Goal: Task Accomplishment & Management: Complete application form

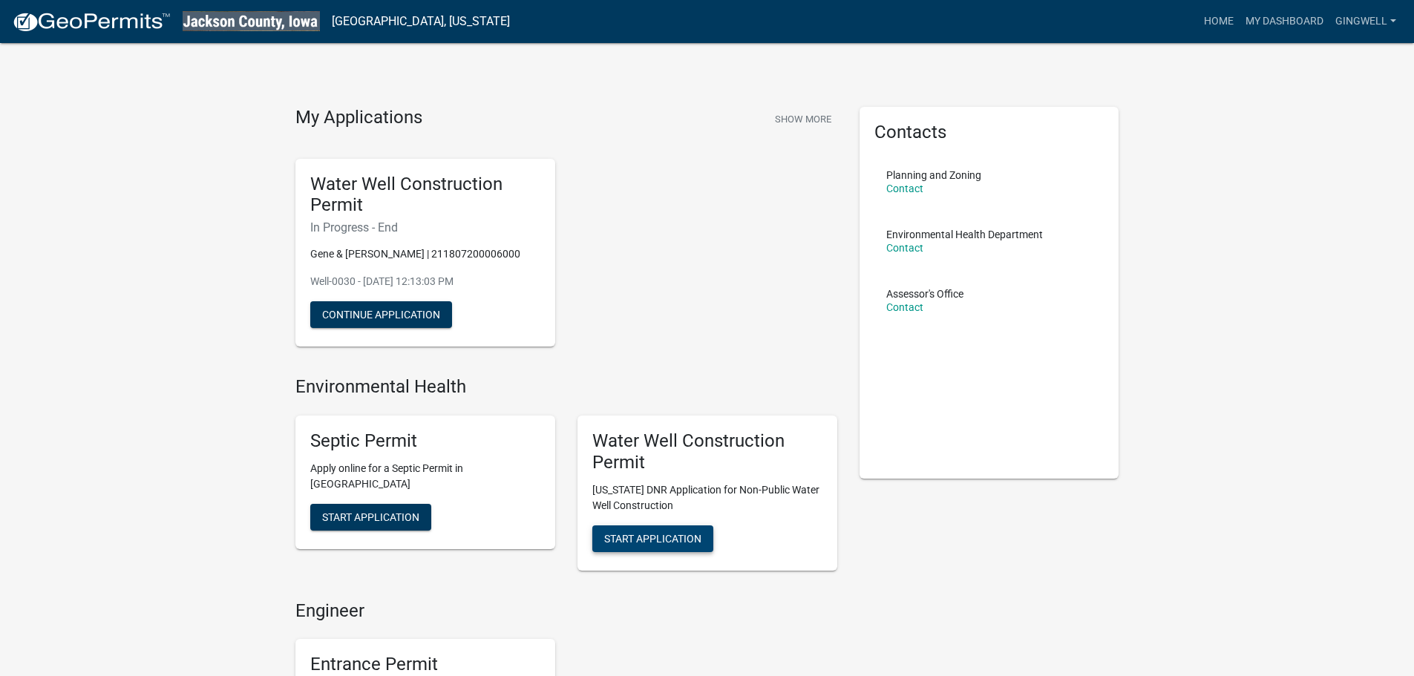
click at [680, 538] on span "Start Application" at bounding box center [652, 538] width 97 height 12
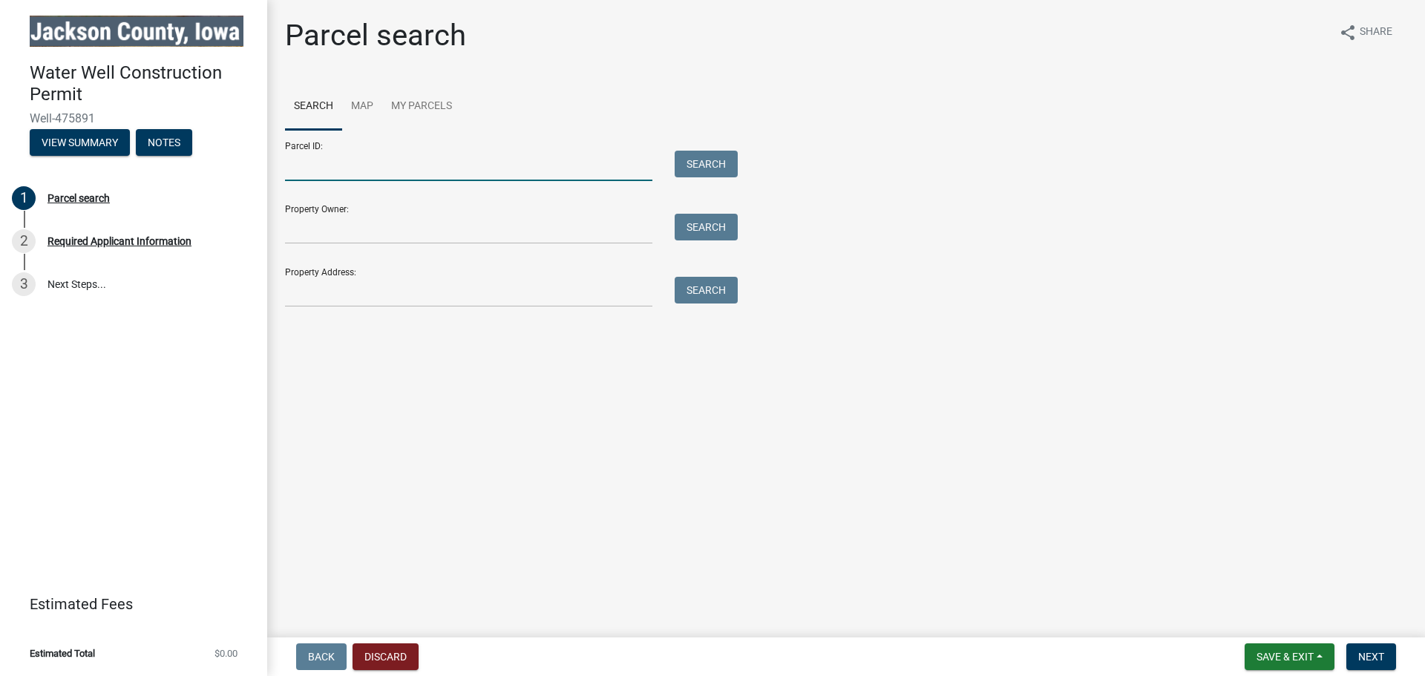
click at [529, 179] on input "Parcel ID:" at bounding box center [468, 166] width 367 height 30
type input "440225400013000"
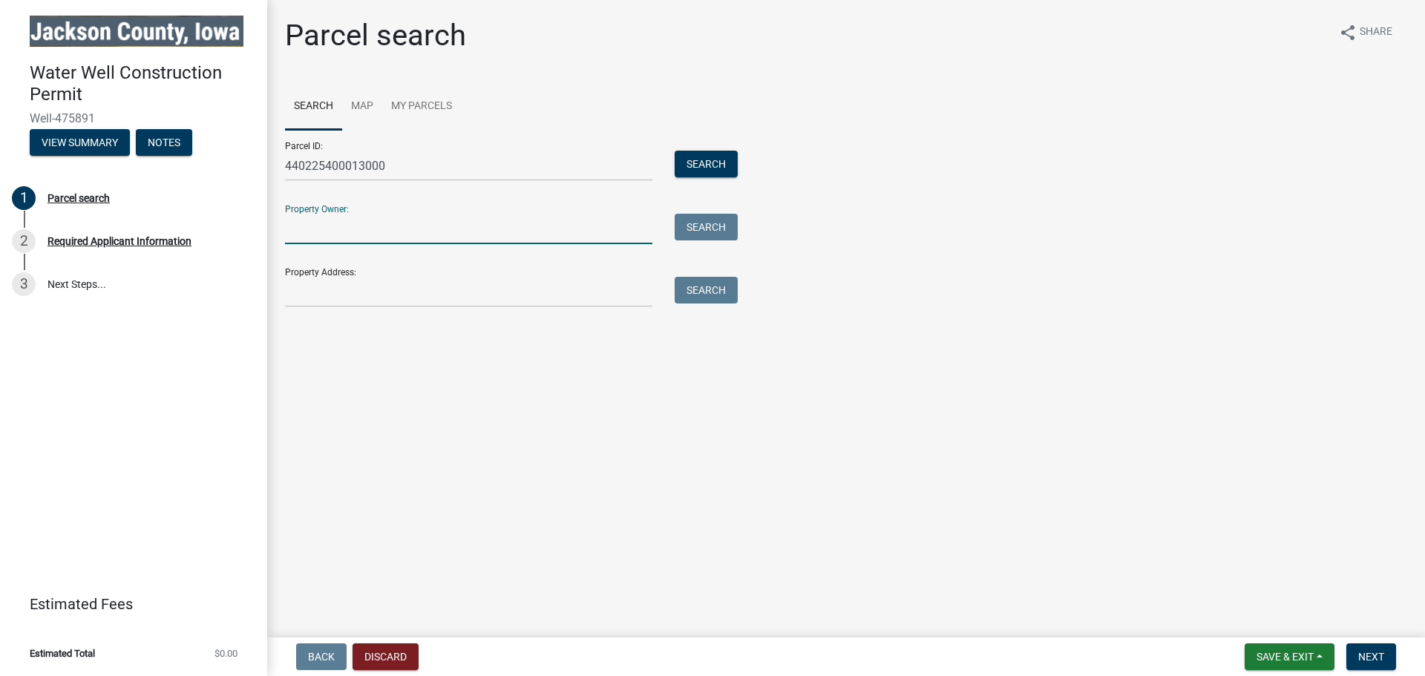
click at [498, 224] on input "Property Owner:" at bounding box center [468, 229] width 367 height 30
type input "b"
type input "[GEOGRAPHIC_DATA]"
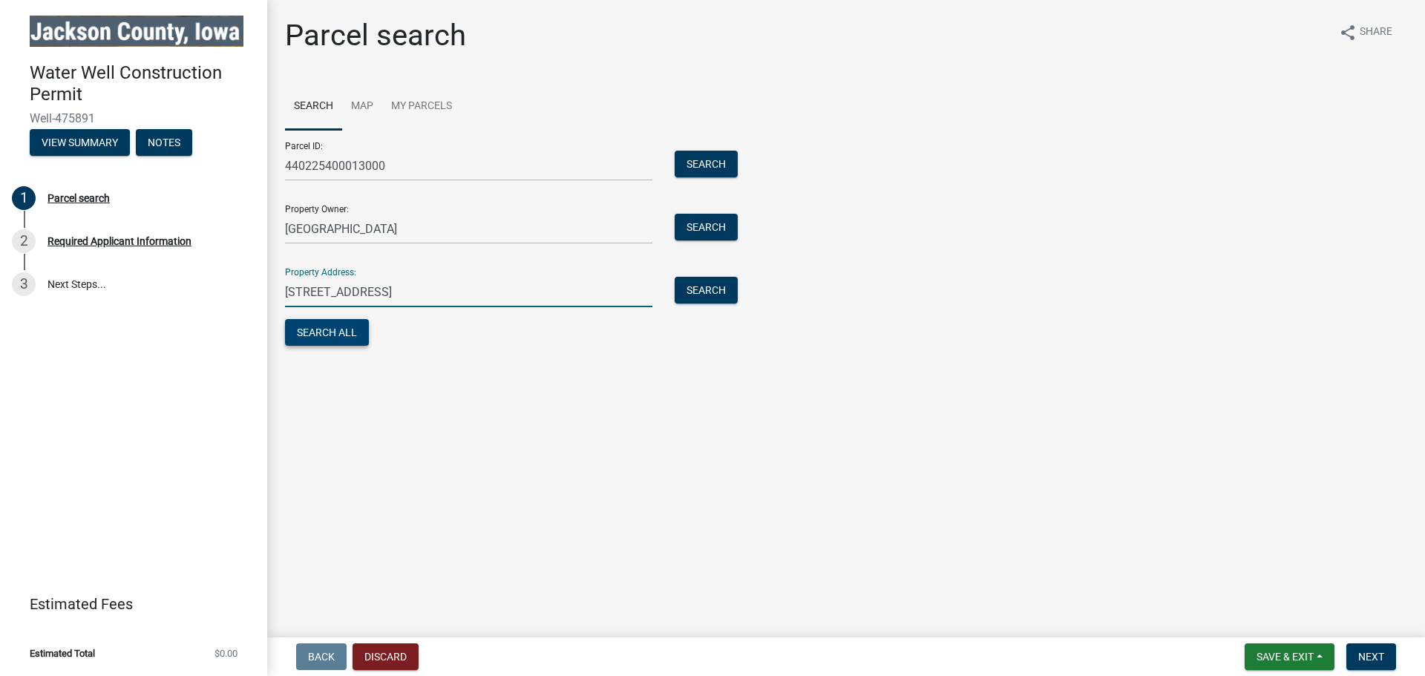
type input "[STREET_ADDRESS]"
click at [338, 322] on button "Search All" at bounding box center [327, 332] width 84 height 27
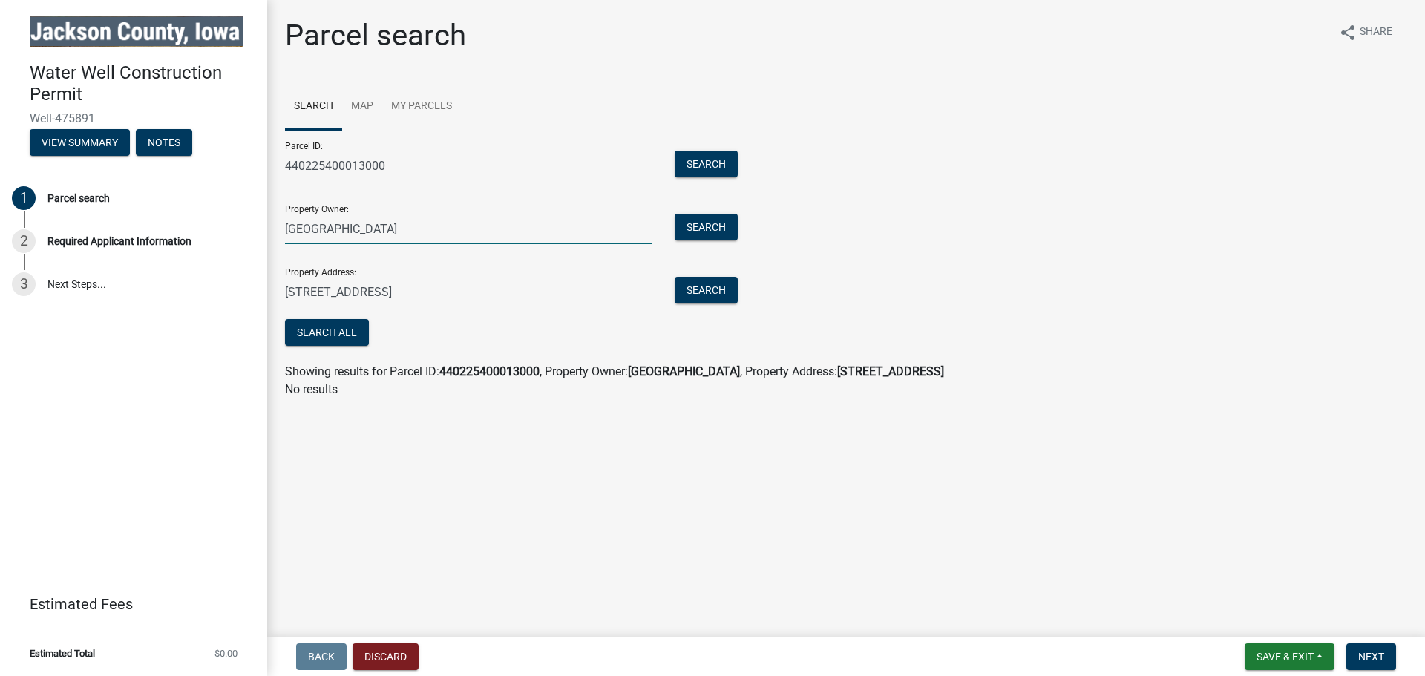
click at [473, 233] on input "[GEOGRAPHIC_DATA]" at bounding box center [468, 229] width 367 height 30
type input "Bellevue Golf Club"
click at [308, 342] on button "Search All" at bounding box center [327, 332] width 84 height 27
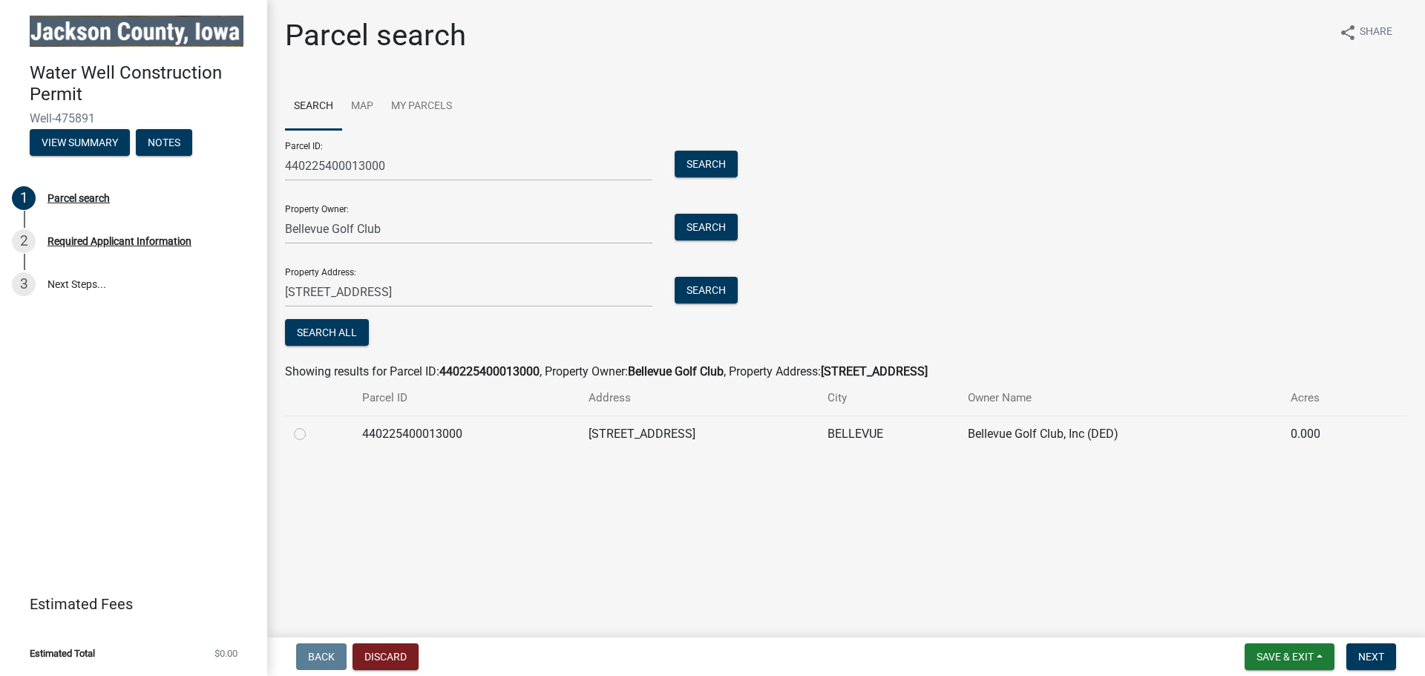
click at [312, 425] on label at bounding box center [312, 425] width 0 height 0
click at [312, 433] on input "radio" at bounding box center [317, 430] width 10 height 10
radio input "true"
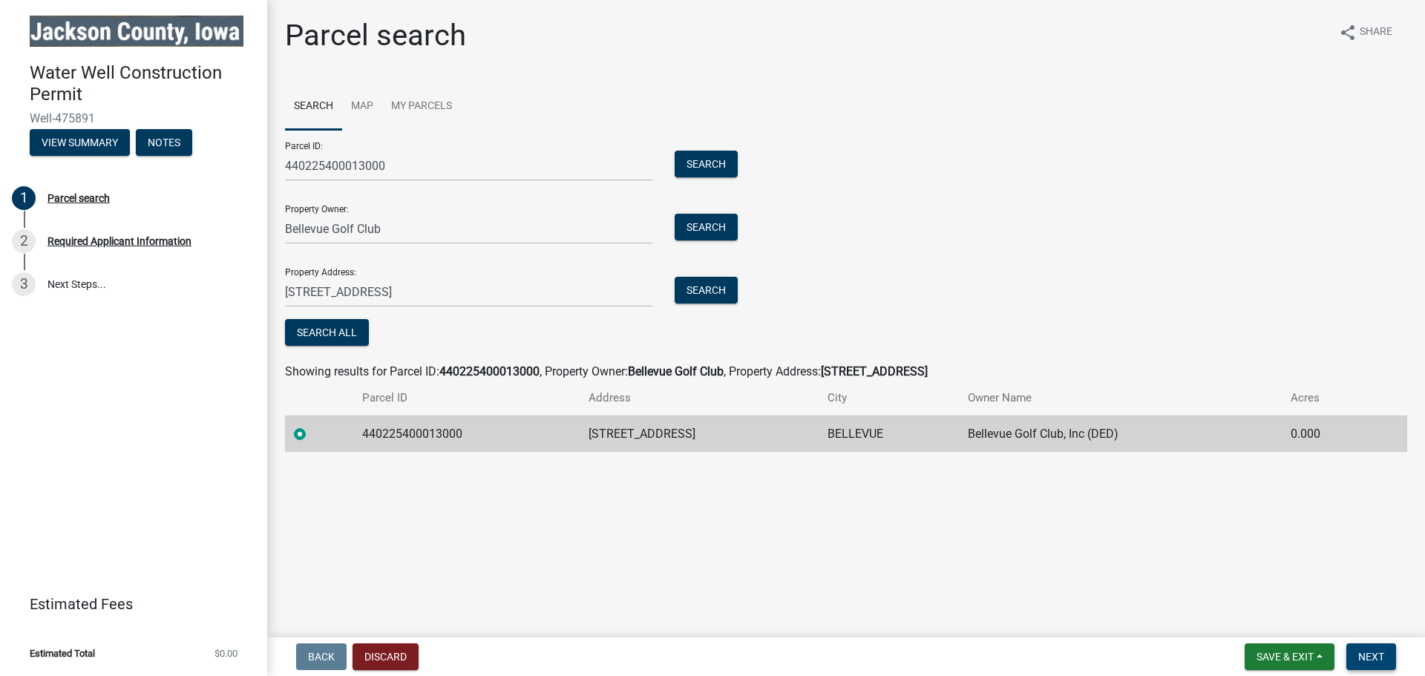
click at [1362, 656] on span "Next" at bounding box center [1371, 657] width 26 height 12
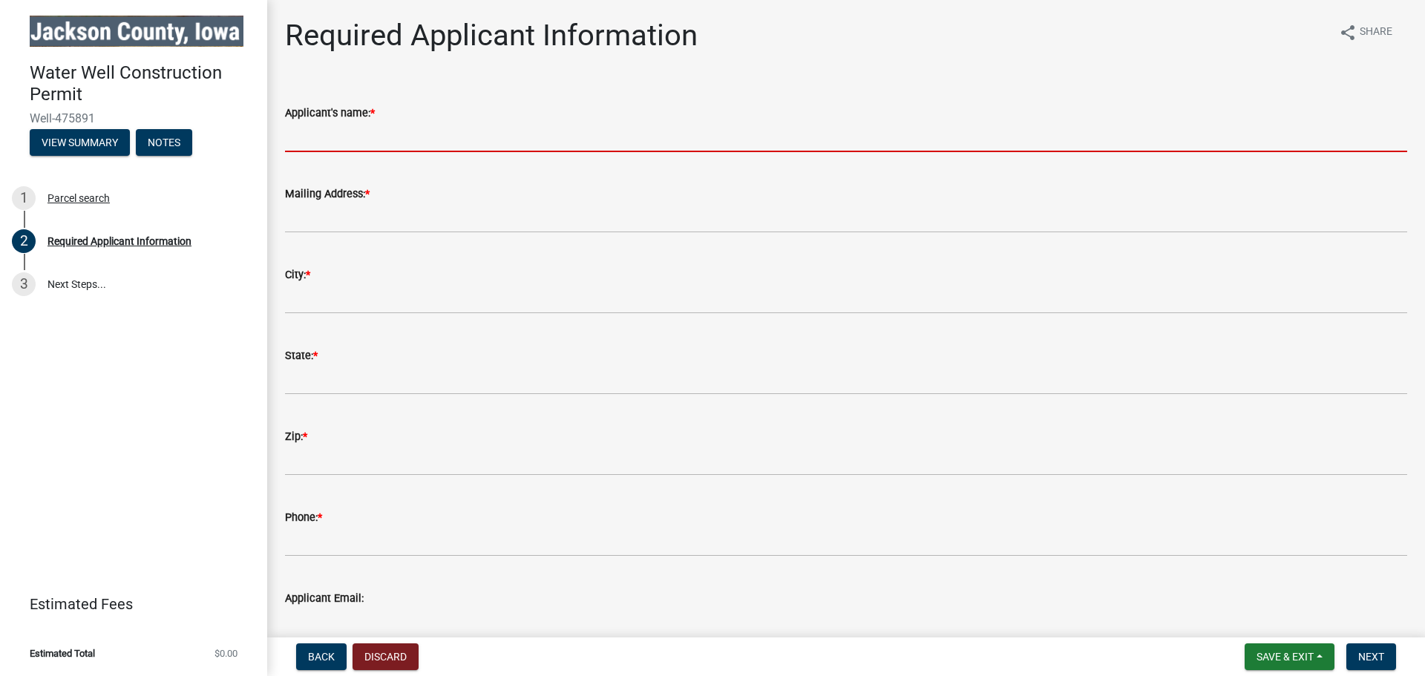
drag, startPoint x: 513, startPoint y: 139, endPoint x: 506, endPoint y: 151, distance: 14.6
click at [513, 139] on input "Applicant's name: *" at bounding box center [846, 137] width 1122 height 30
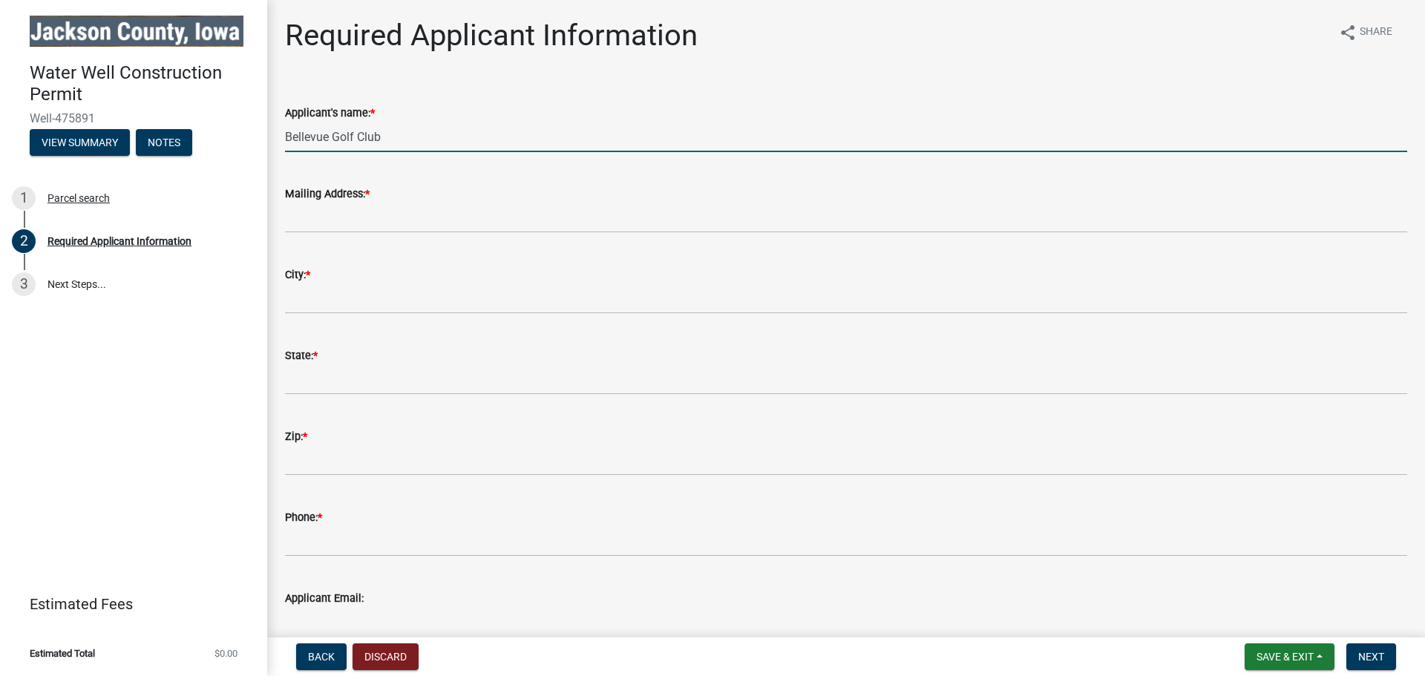
type input "Bellevue Golf Club"
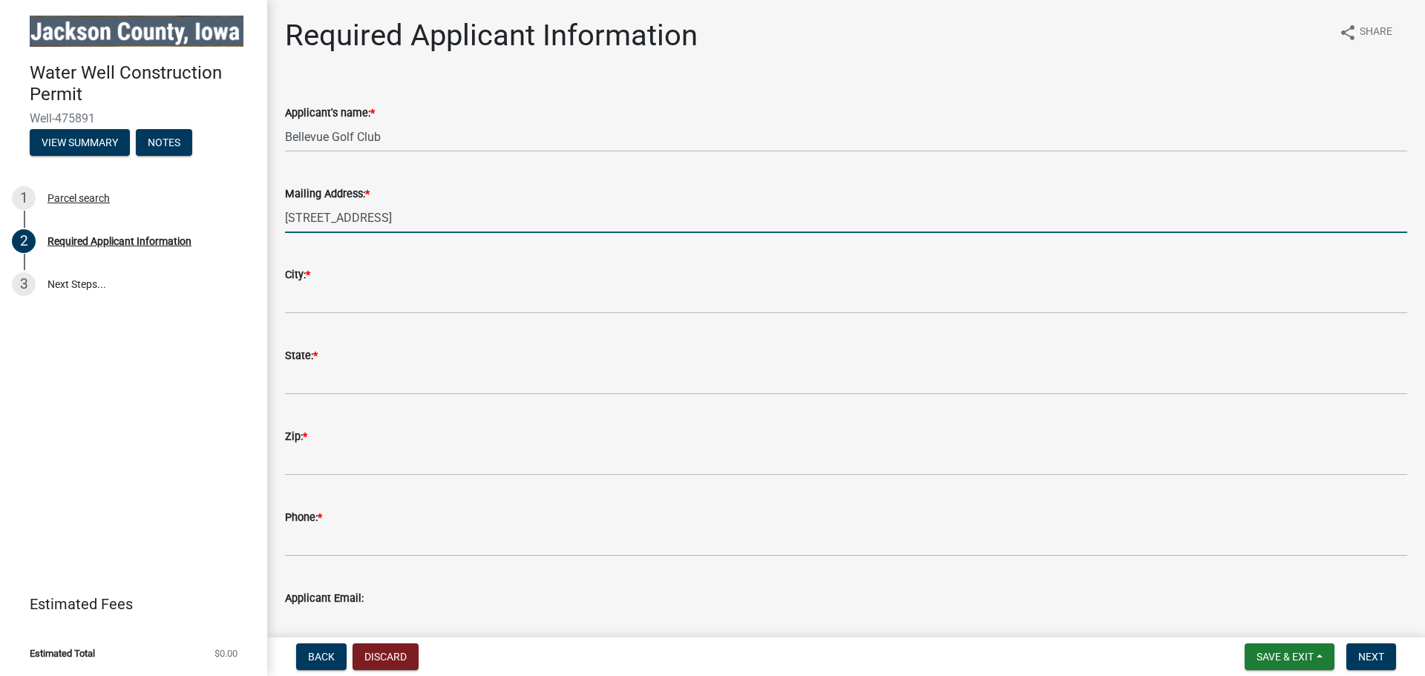
type input "[STREET_ADDRESS]"
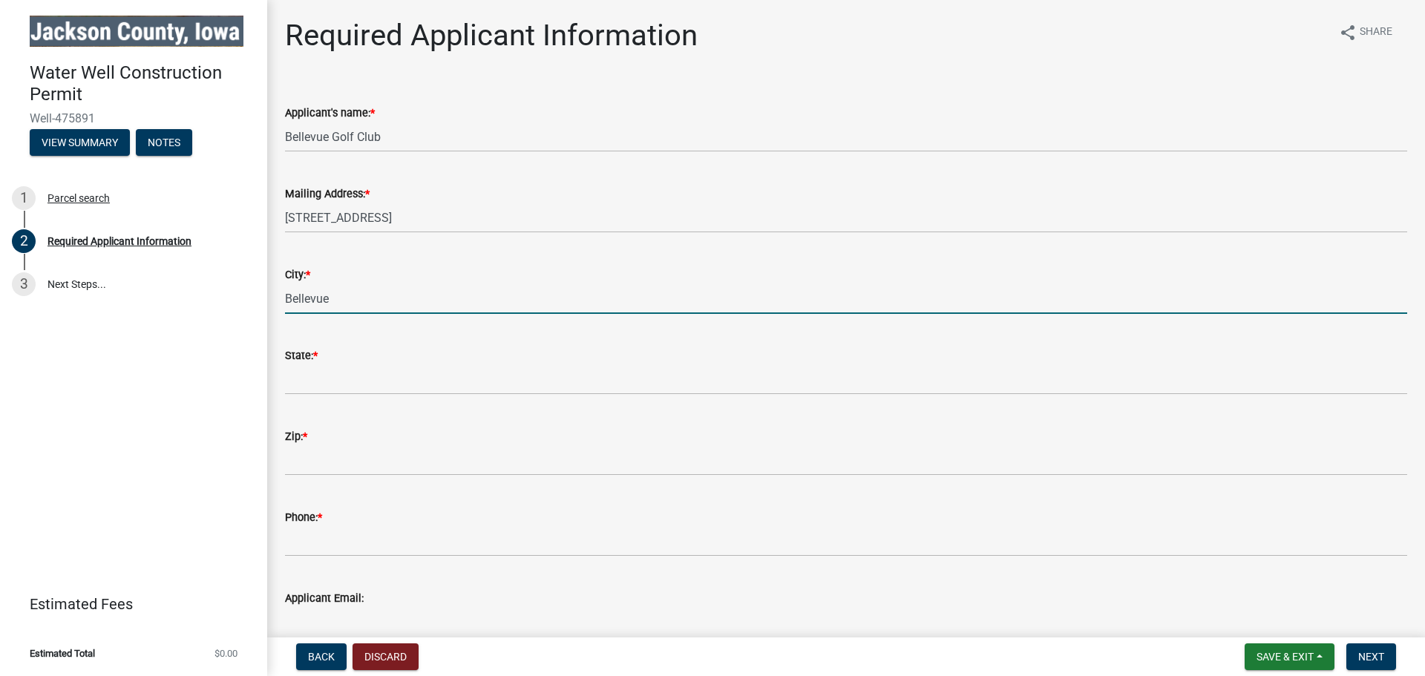
type input "Bellevue"
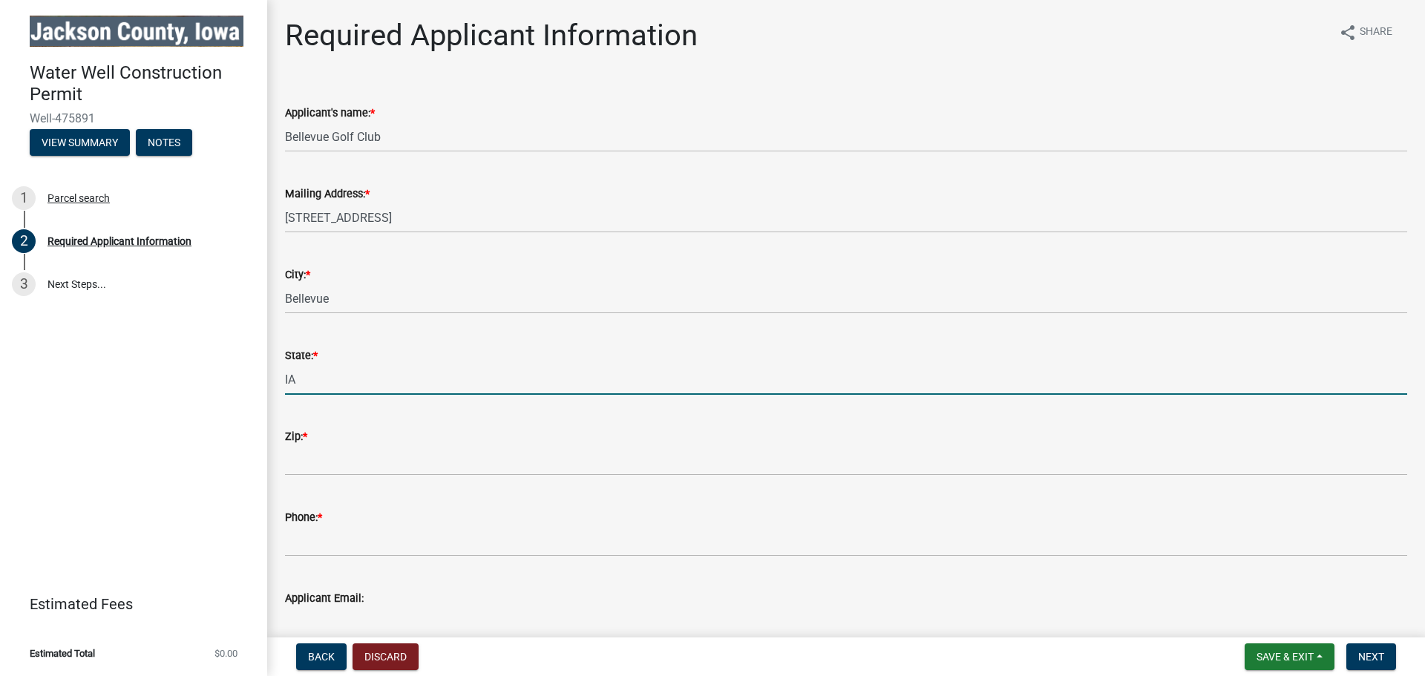
type input "IA"
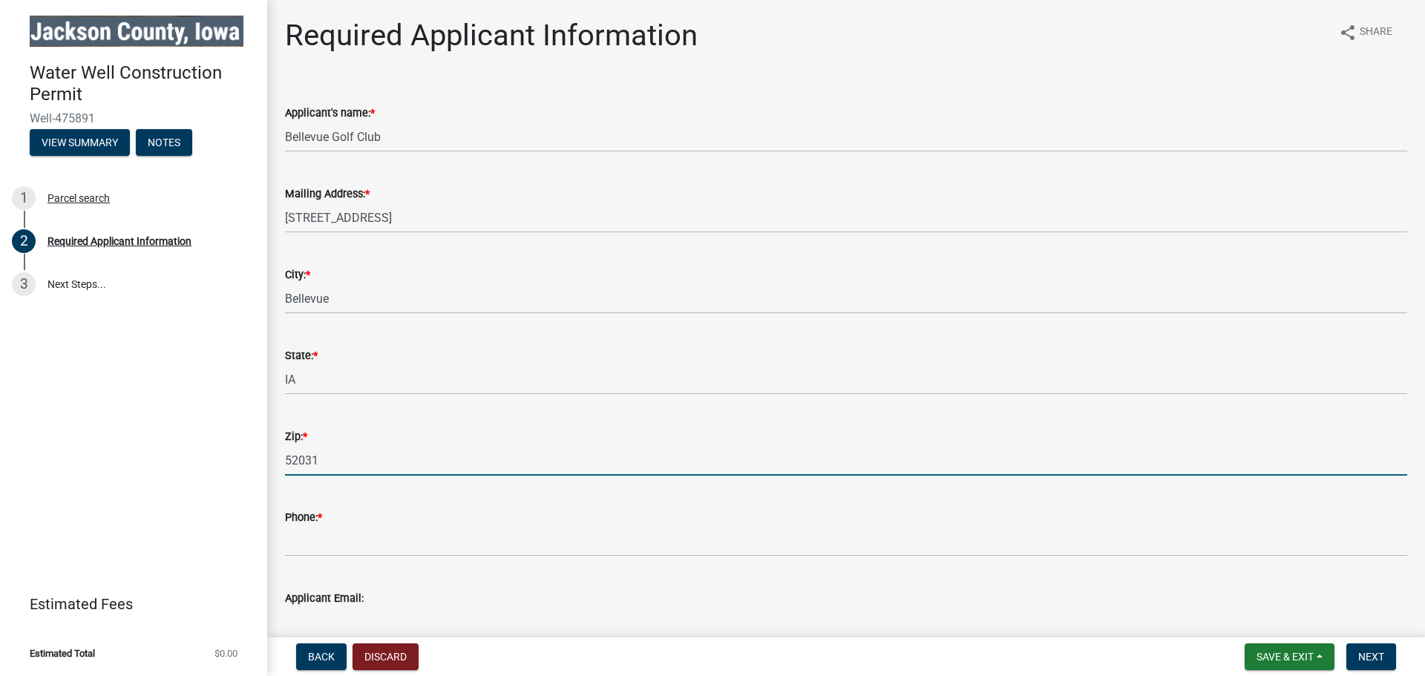
type input "52031"
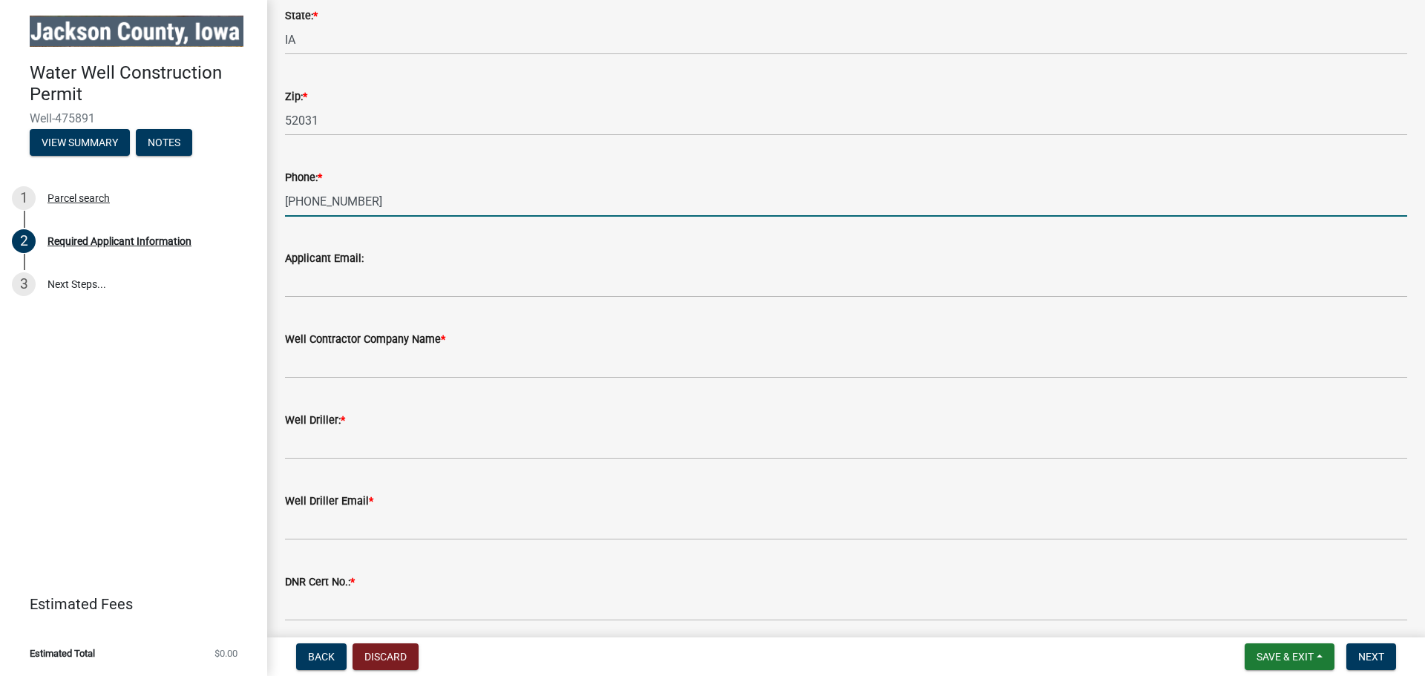
scroll to position [371, 0]
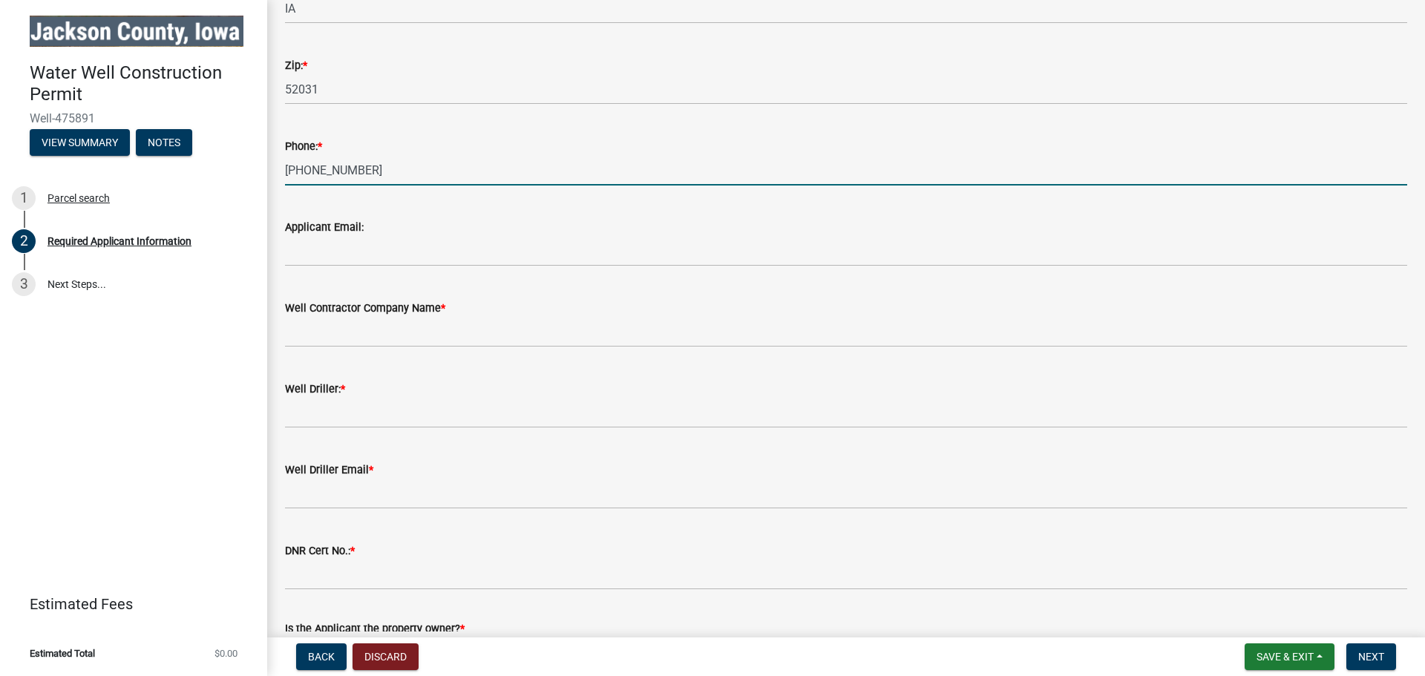
type input "[PHONE_NUMBER]"
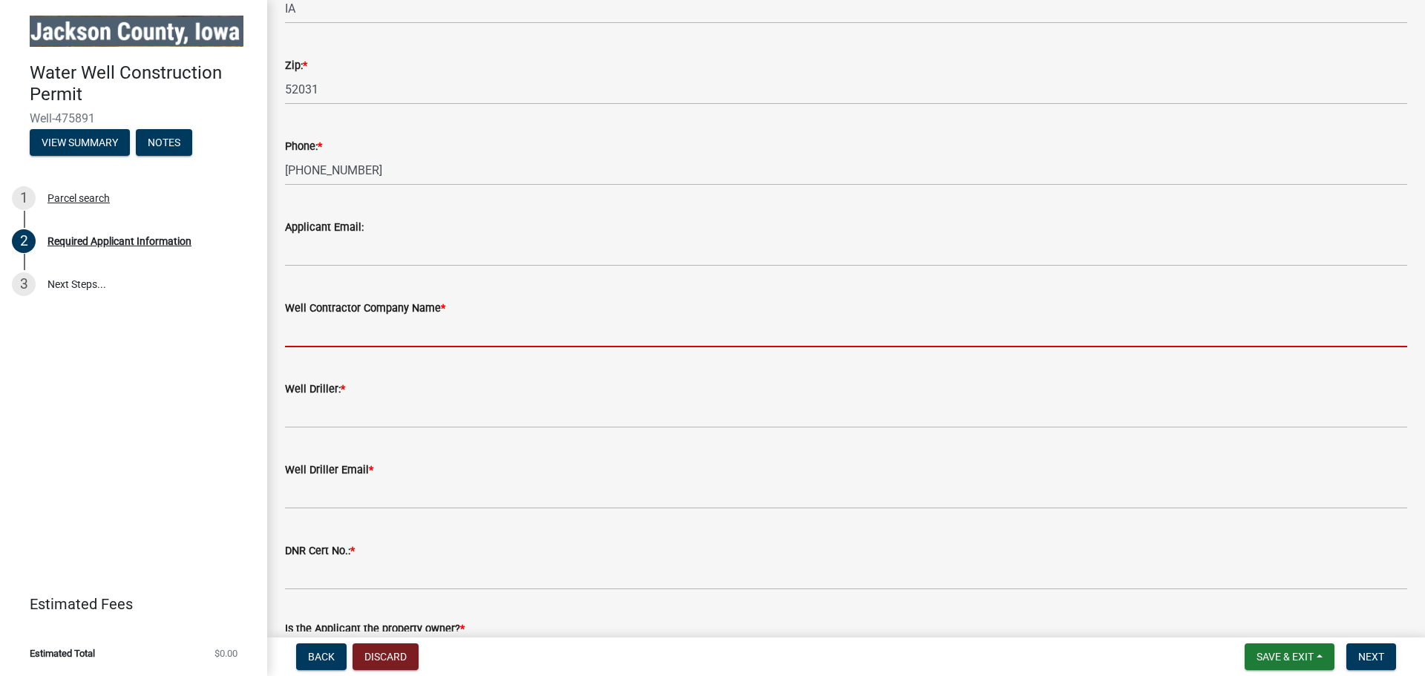
click at [494, 324] on input "Well Contractor Company Name *" at bounding box center [846, 332] width 1122 height 30
type input "[PERSON_NAME] Well & Pump Service"
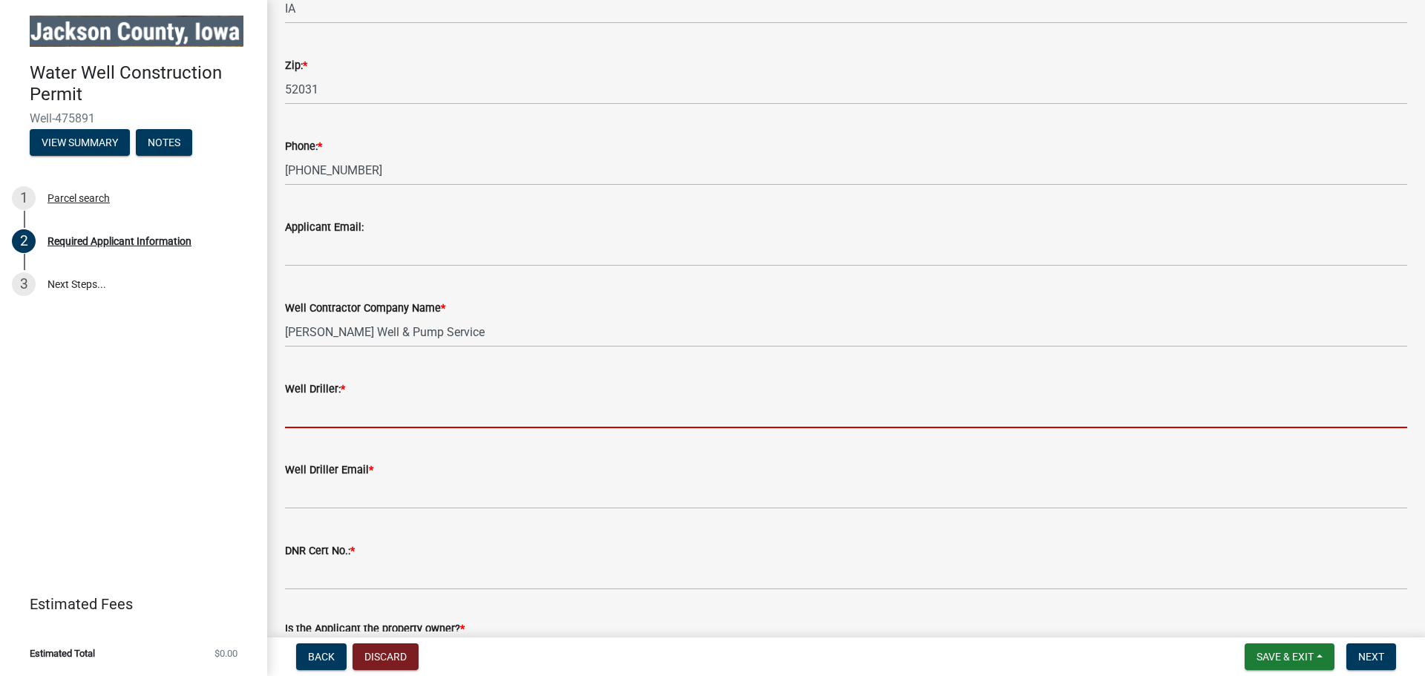
click at [428, 427] on input "Well Driller: *" at bounding box center [846, 413] width 1122 height 30
type input "[PERSON_NAME]"
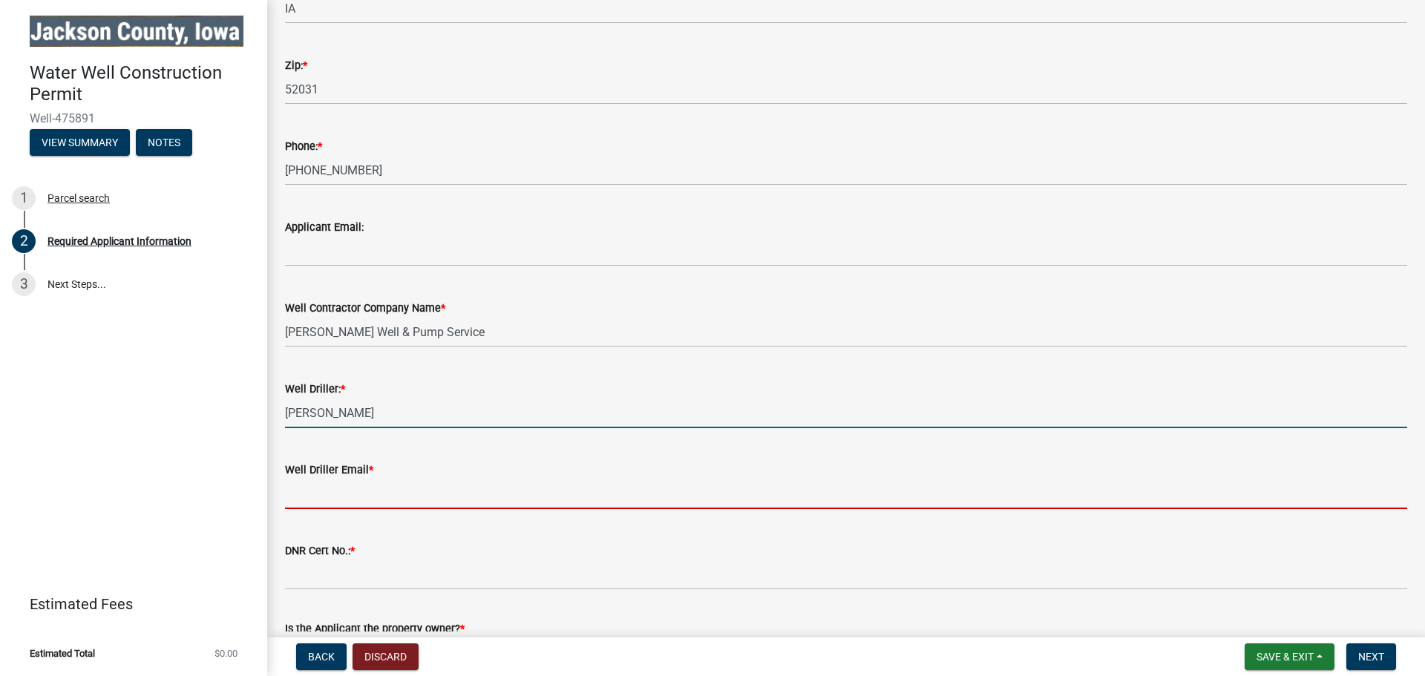
drag, startPoint x: 372, startPoint y: 492, endPoint x: 374, endPoint y: 503, distance: 11.4
click at [372, 493] on input "Well Driller Email *" at bounding box center [846, 494] width 1122 height 30
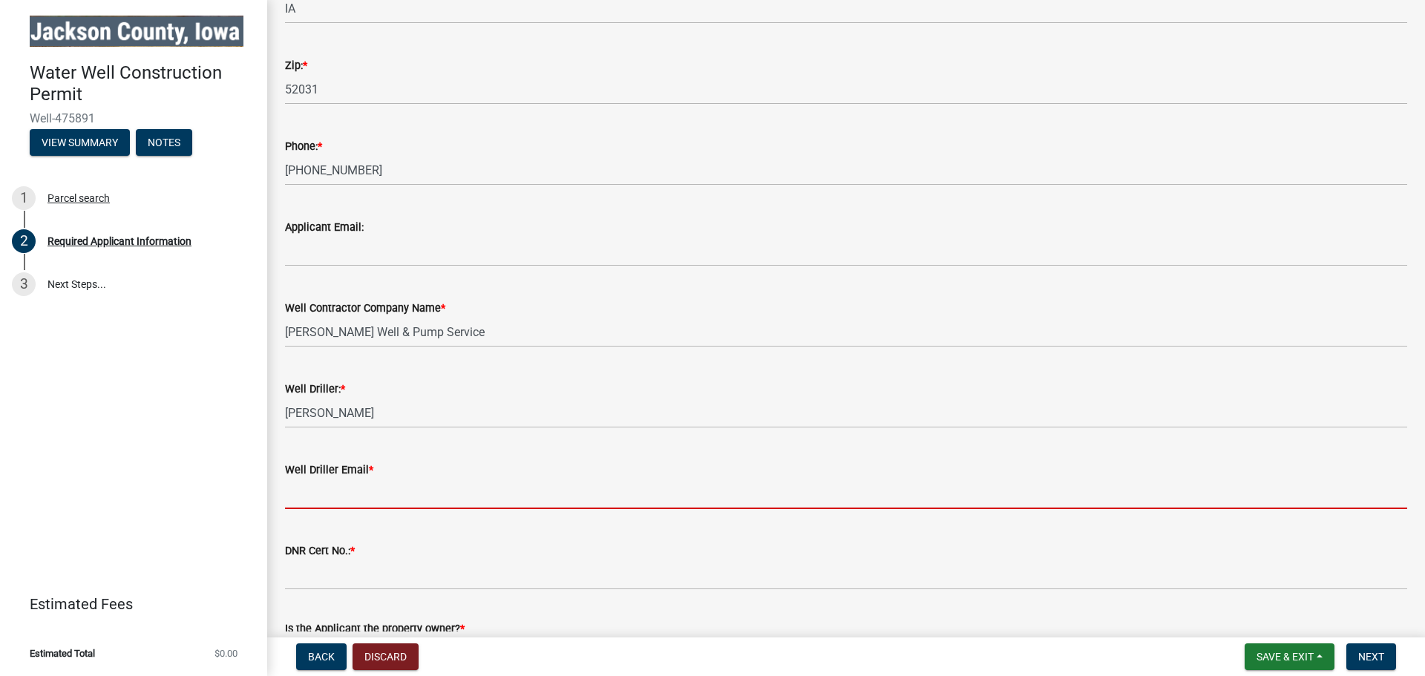
type input "[EMAIL_ADDRESS][DOMAIN_NAME]"
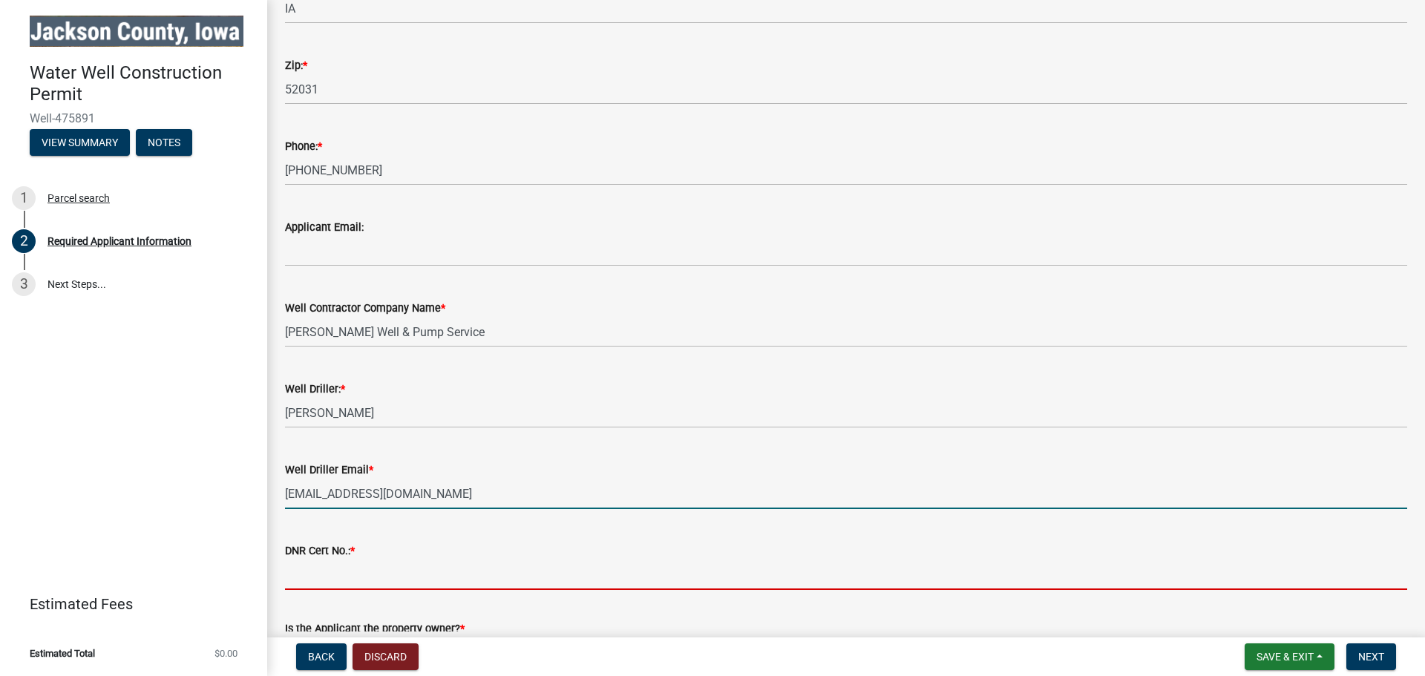
click at [380, 574] on input "DNR Cert No.: *" at bounding box center [846, 574] width 1122 height 30
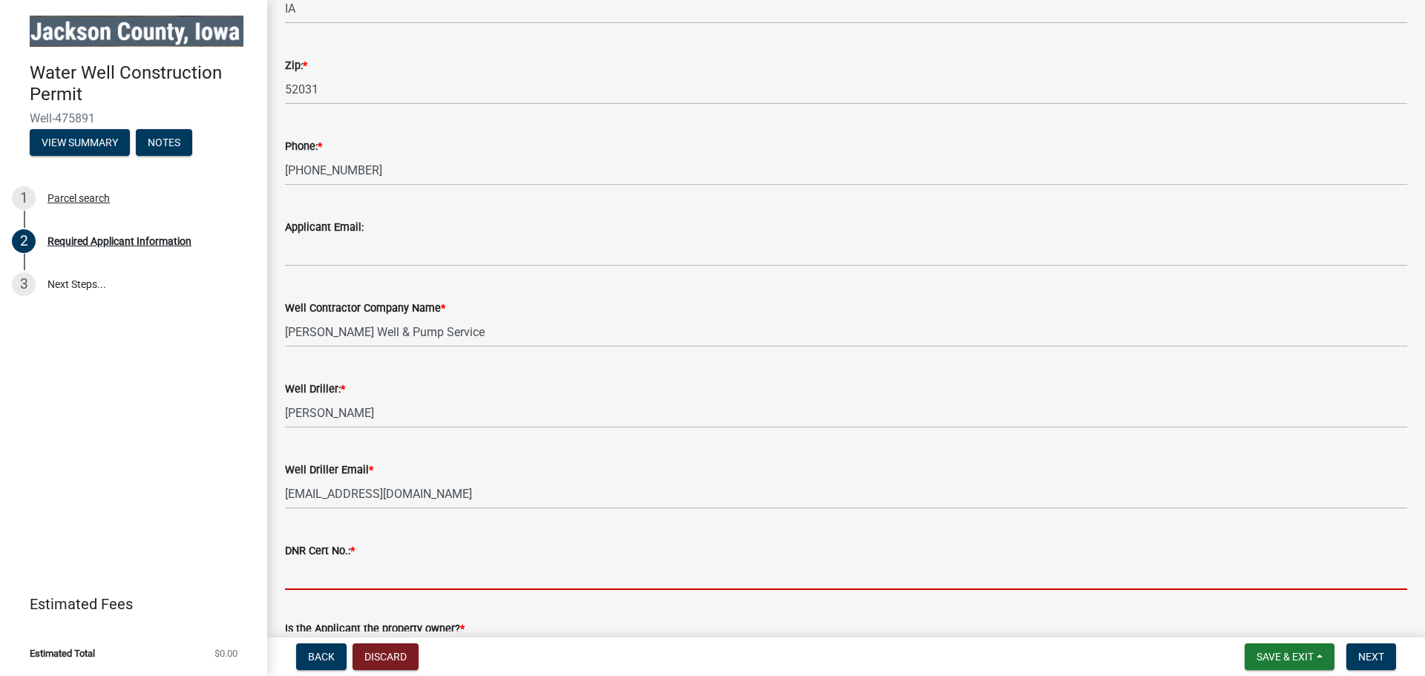
type input "2638"
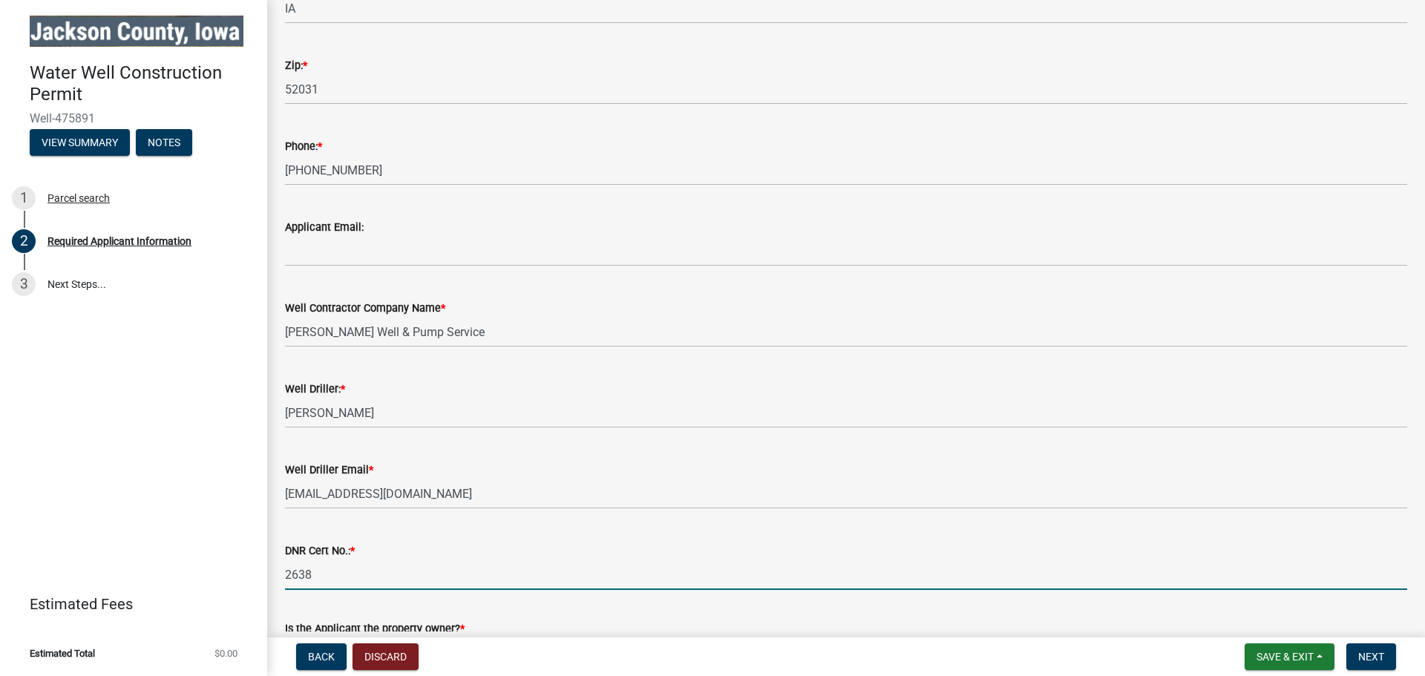
scroll to position [484, 0]
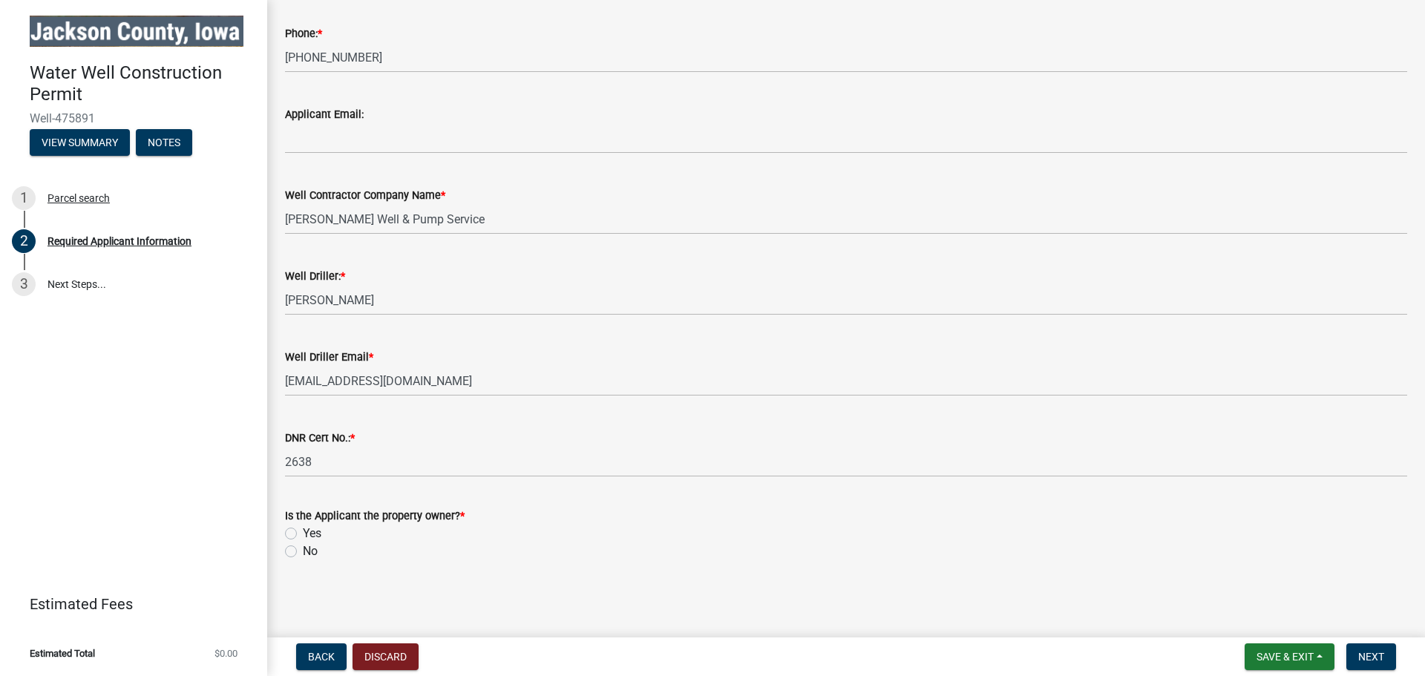
click at [303, 536] on label "Yes" at bounding box center [312, 534] width 19 height 18
click at [303, 534] on input "Yes" at bounding box center [308, 530] width 10 height 10
radio input "true"
click at [1353, 654] on button "Next" at bounding box center [1371, 656] width 50 height 27
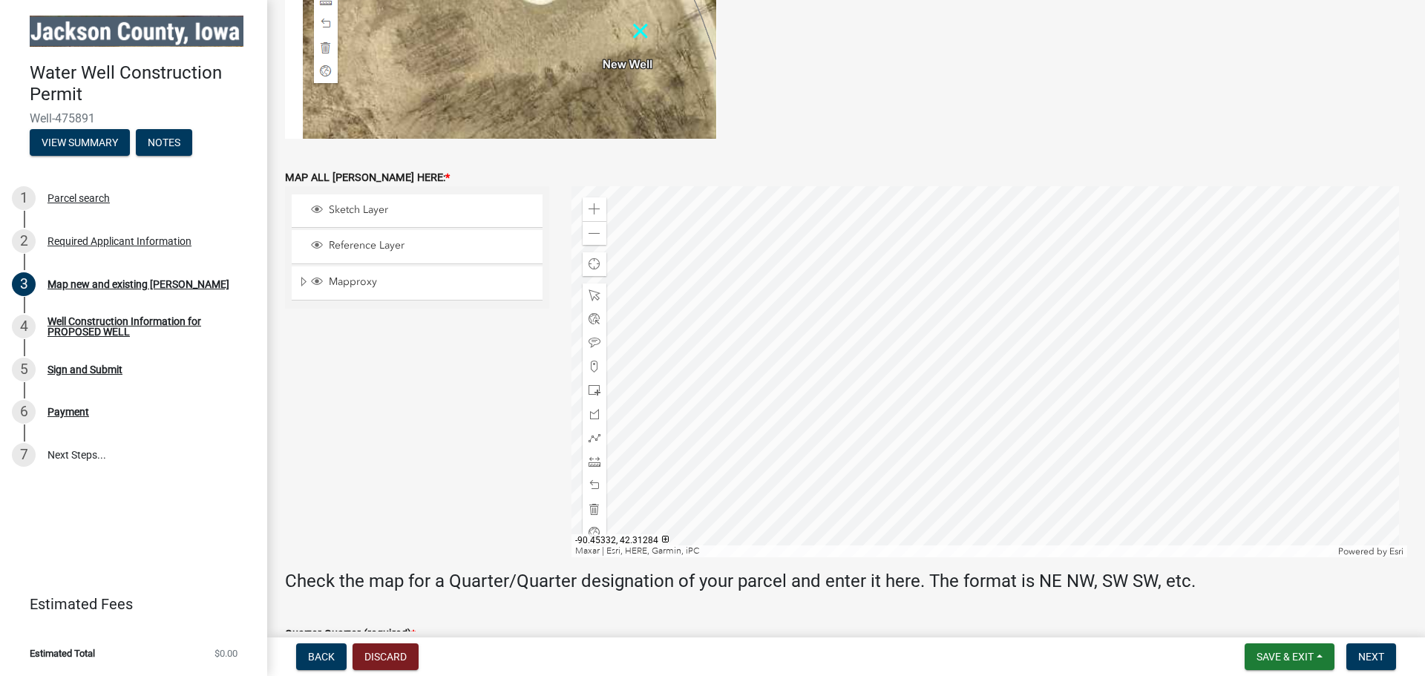
scroll to position [495, 0]
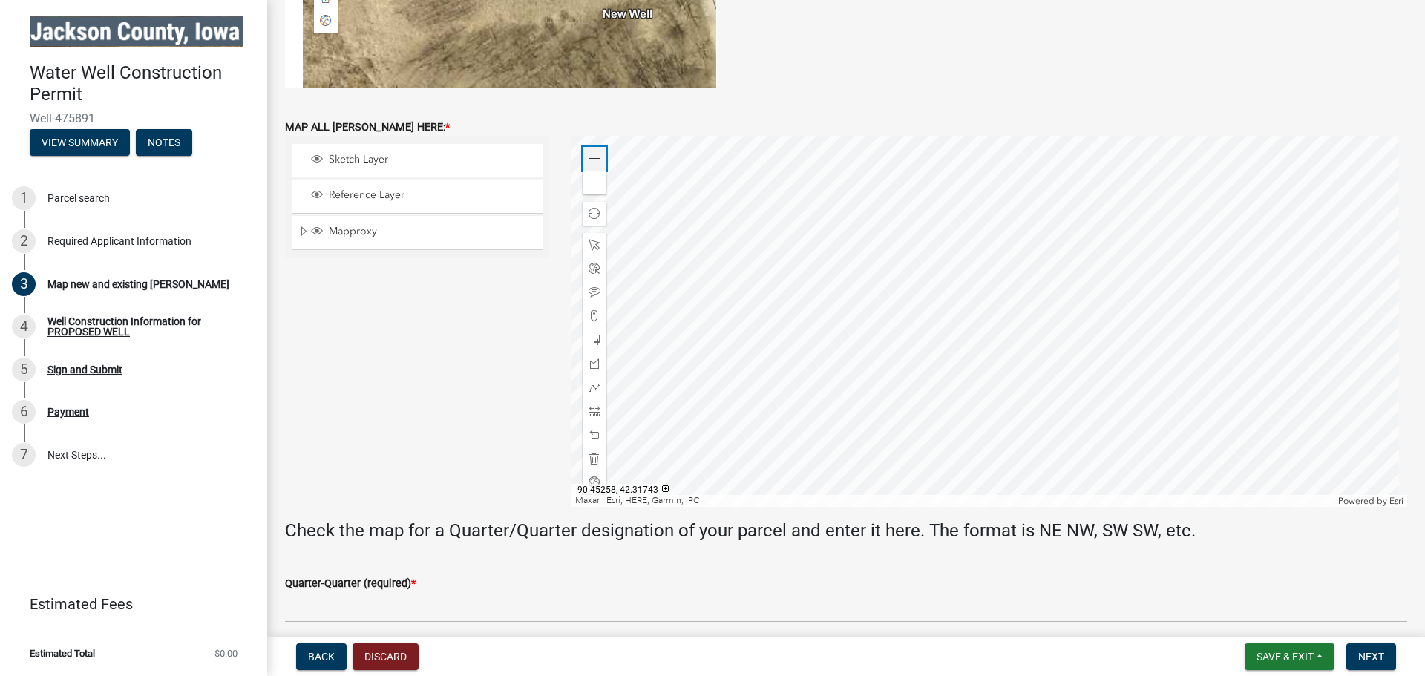
click at [598, 154] on div "Zoom in" at bounding box center [594, 159] width 24 height 24
click at [1057, 344] on div at bounding box center [989, 321] width 836 height 371
click at [589, 155] on span at bounding box center [594, 159] width 12 height 12
click at [1020, 387] on div at bounding box center [989, 321] width 836 height 371
click at [582, 151] on div "Zoom in" at bounding box center [594, 159] width 24 height 24
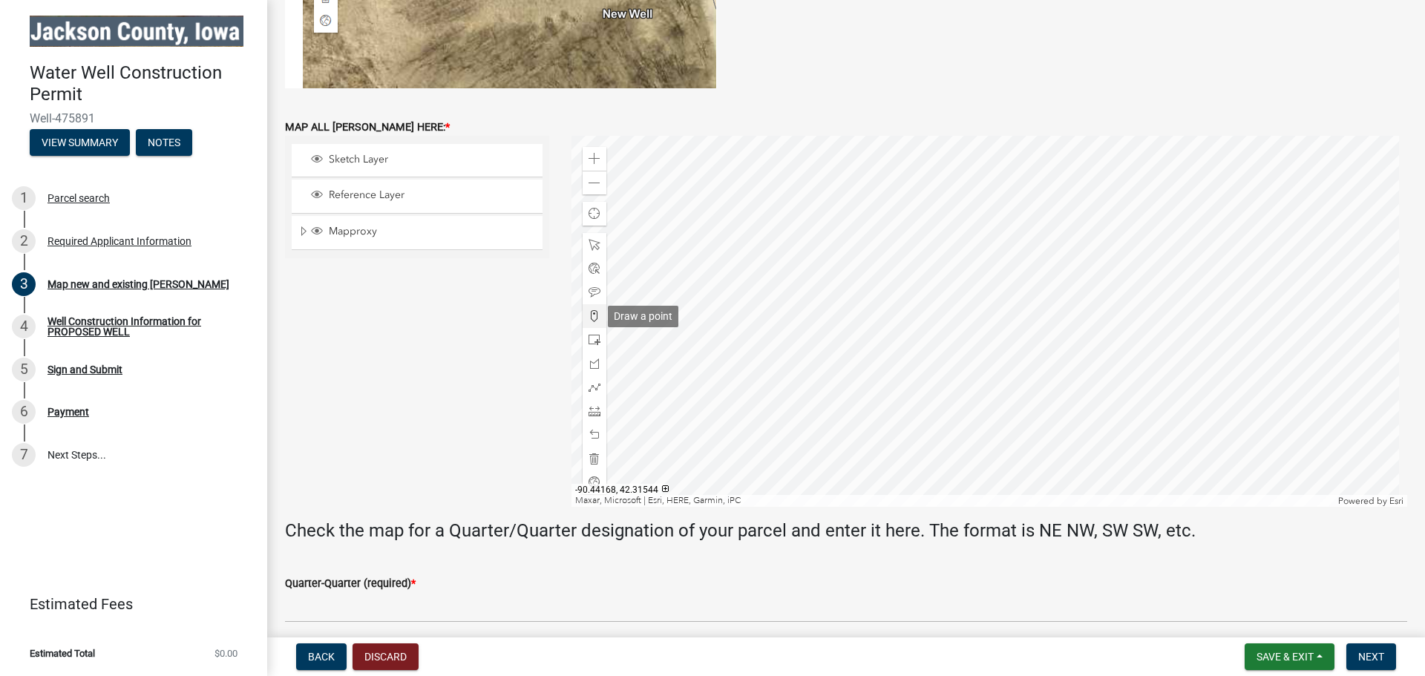
click at [592, 315] on span at bounding box center [594, 316] width 12 height 12
click at [1003, 293] on div at bounding box center [989, 321] width 836 height 371
click at [595, 293] on span at bounding box center [594, 292] width 12 height 12
click at [982, 278] on div at bounding box center [989, 321] width 836 height 371
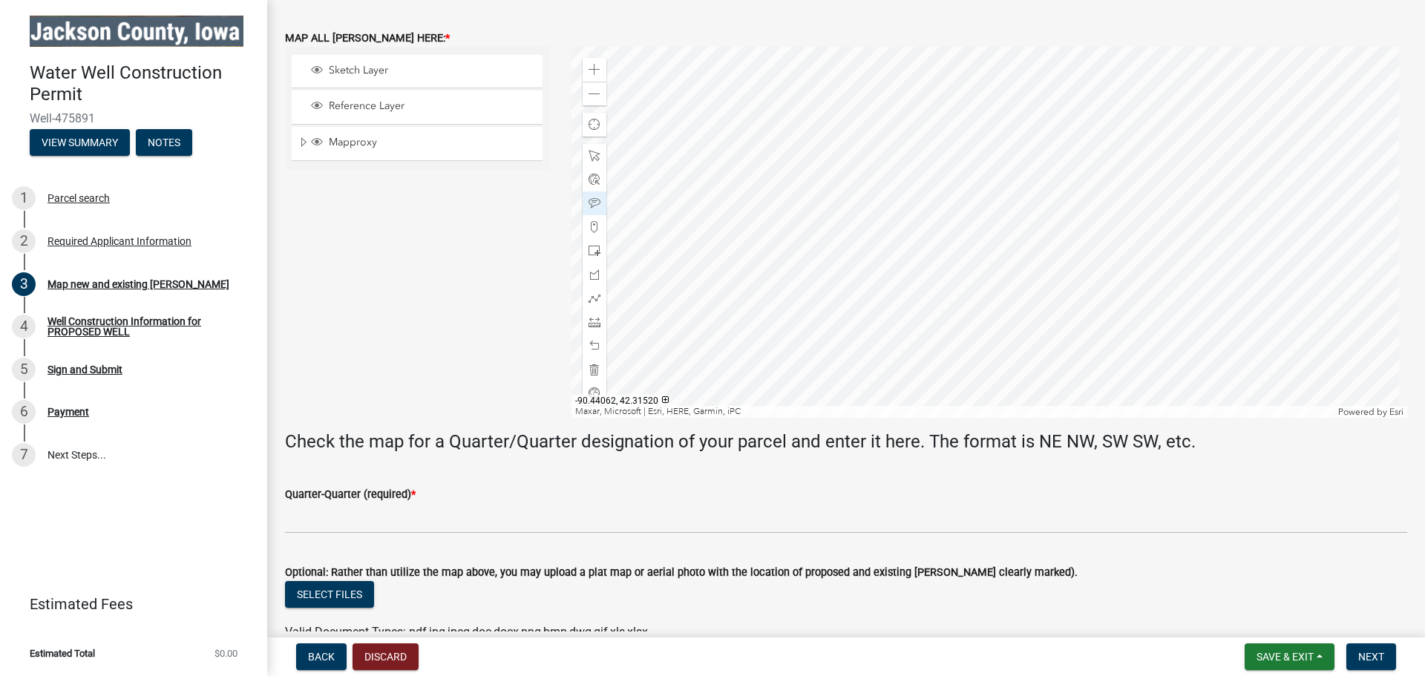
scroll to position [618, 0]
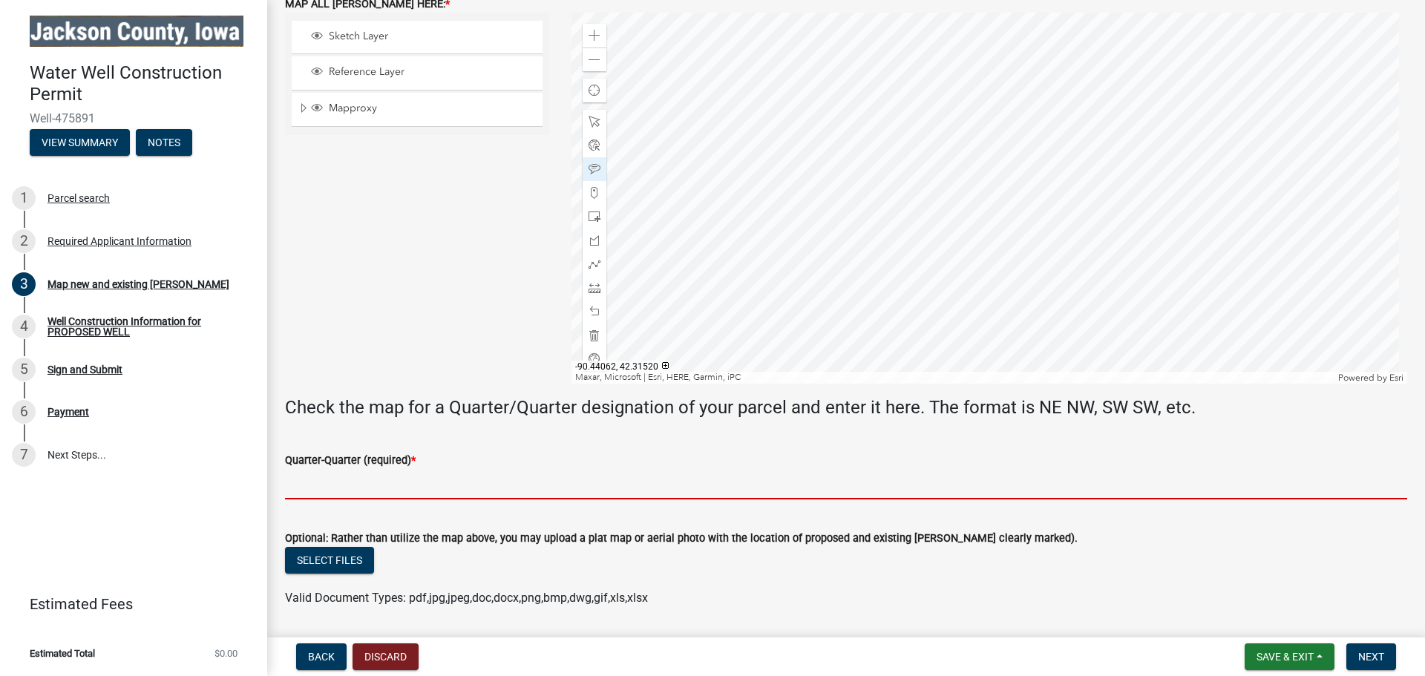
click at [398, 487] on input "Quarter-Quarter (required) *" at bounding box center [846, 484] width 1122 height 30
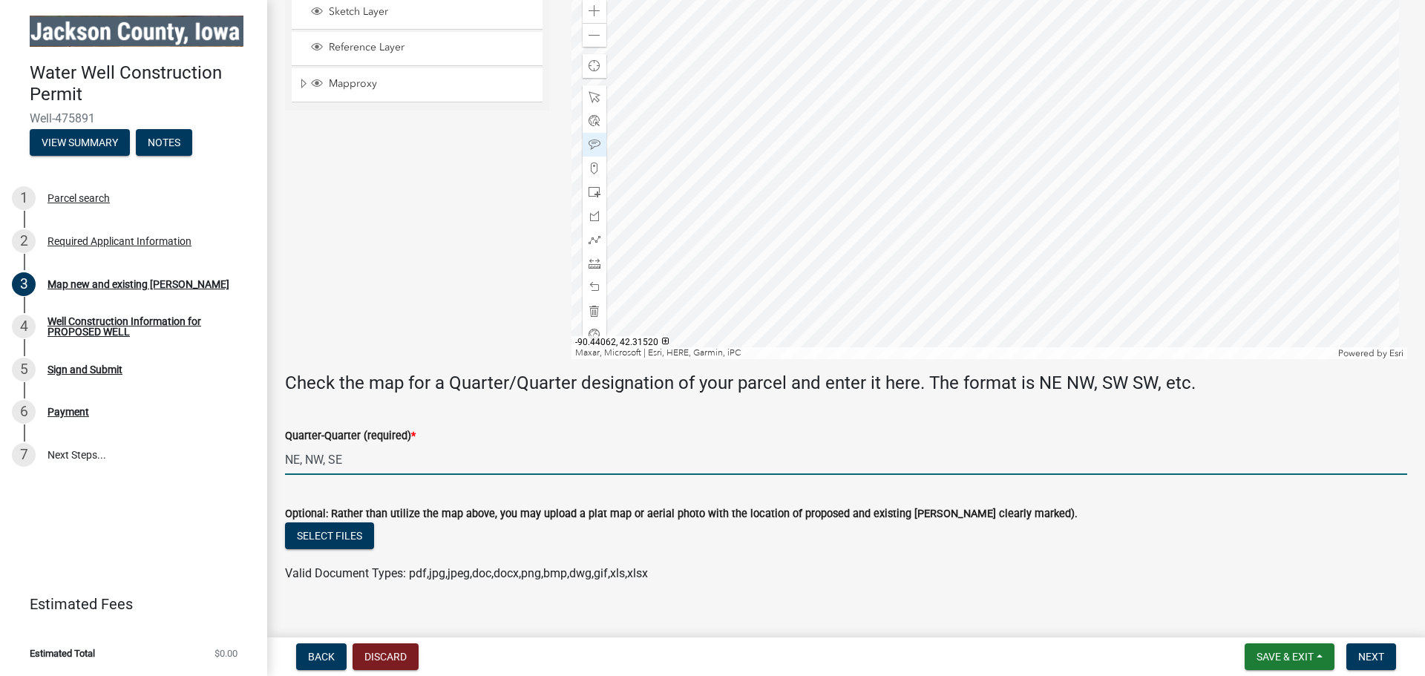
scroll to position [665, 0]
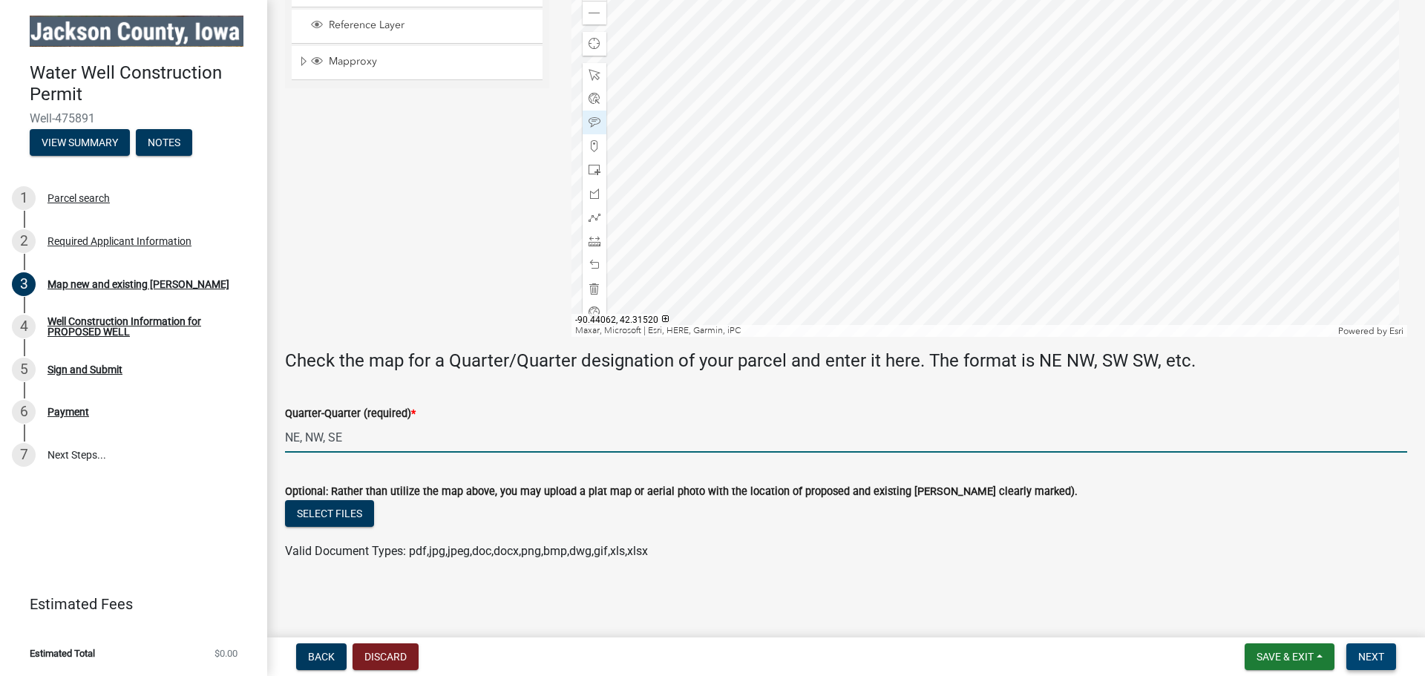
type input "NE, NW, SE"
click at [1365, 656] on span "Next" at bounding box center [1371, 657] width 26 height 12
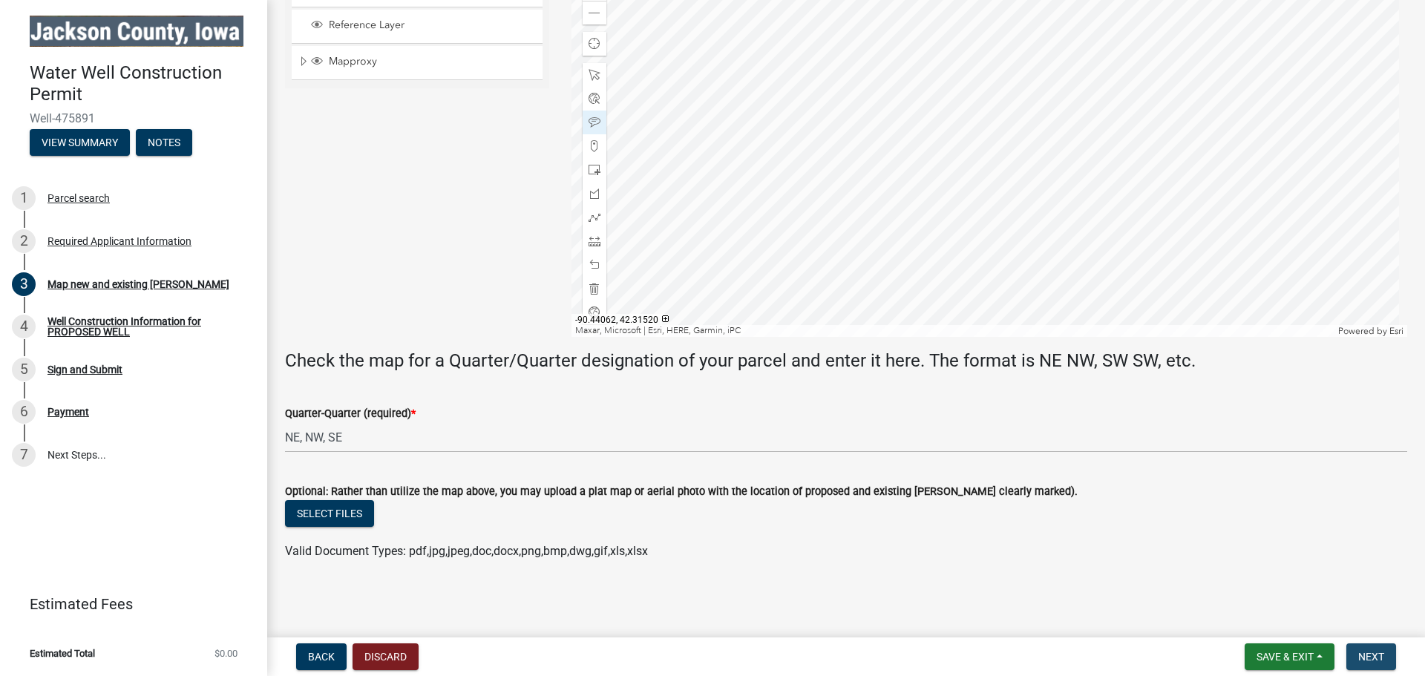
scroll to position [0, 0]
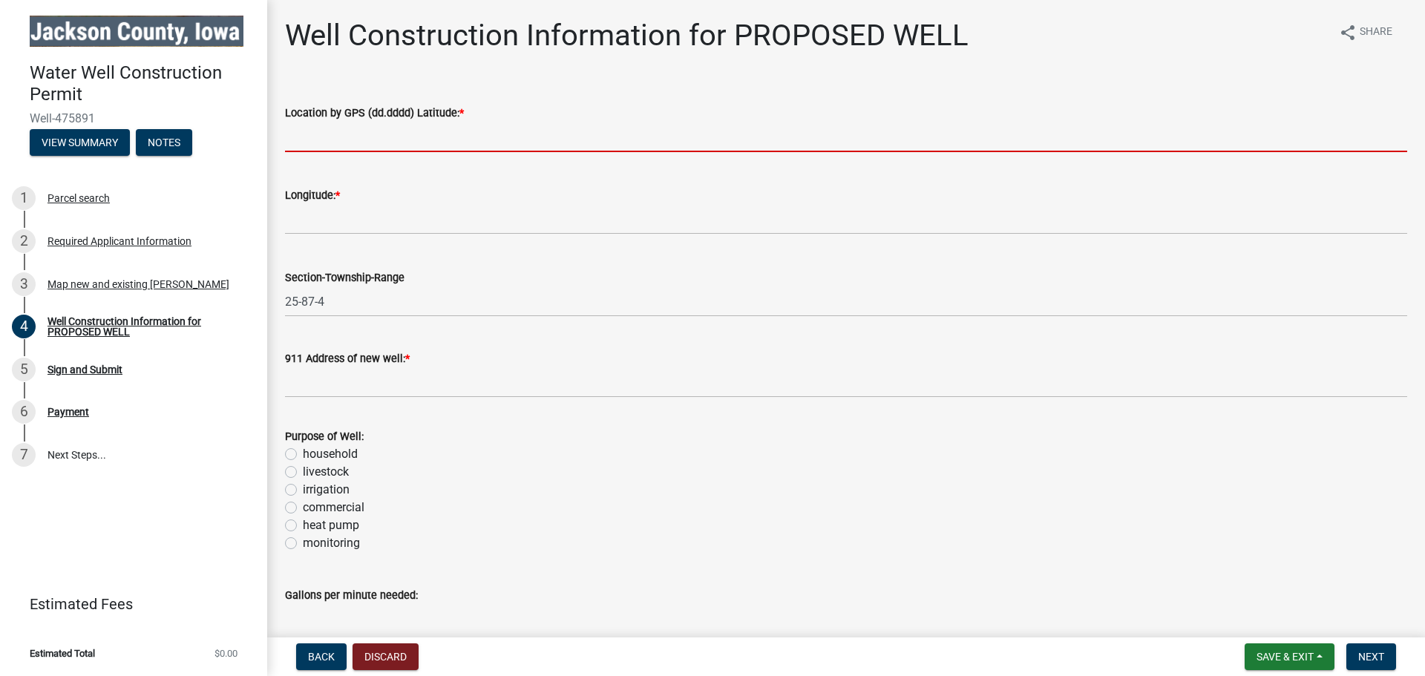
click at [515, 139] on input "text" at bounding box center [846, 137] width 1122 height 30
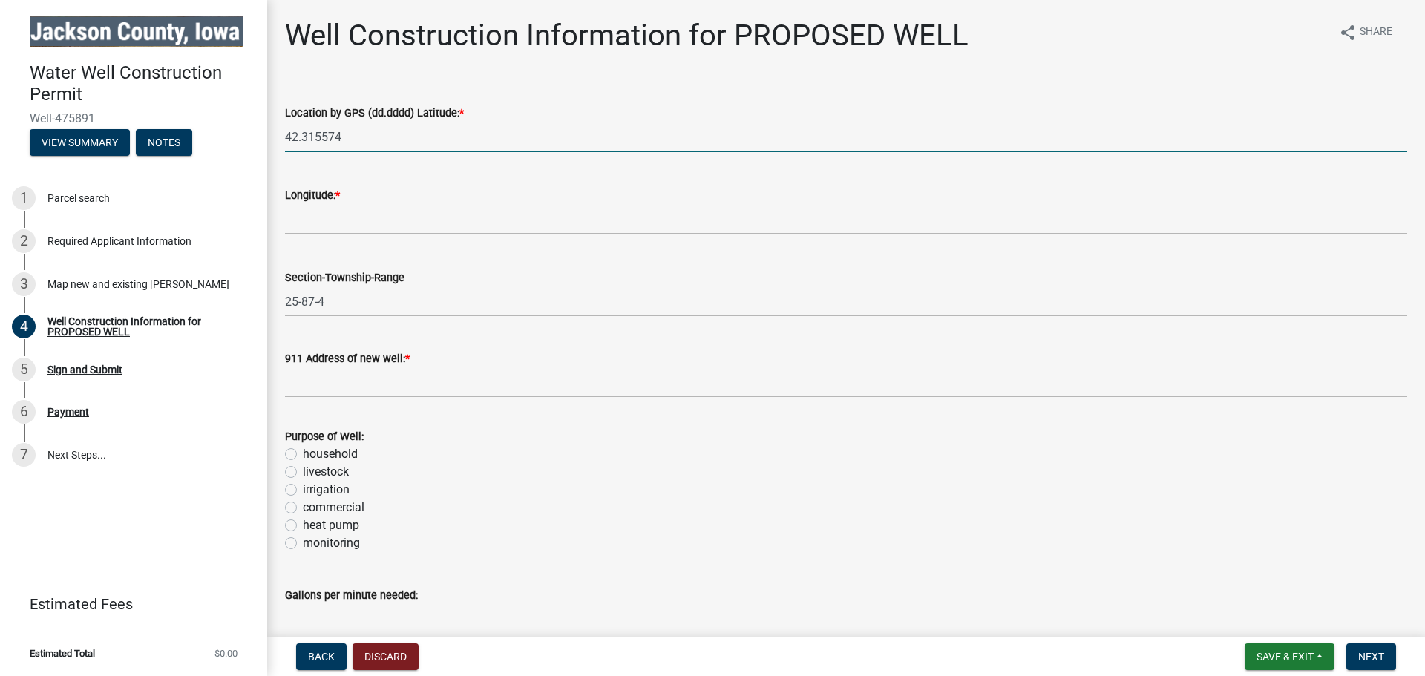
type input "42.315574"
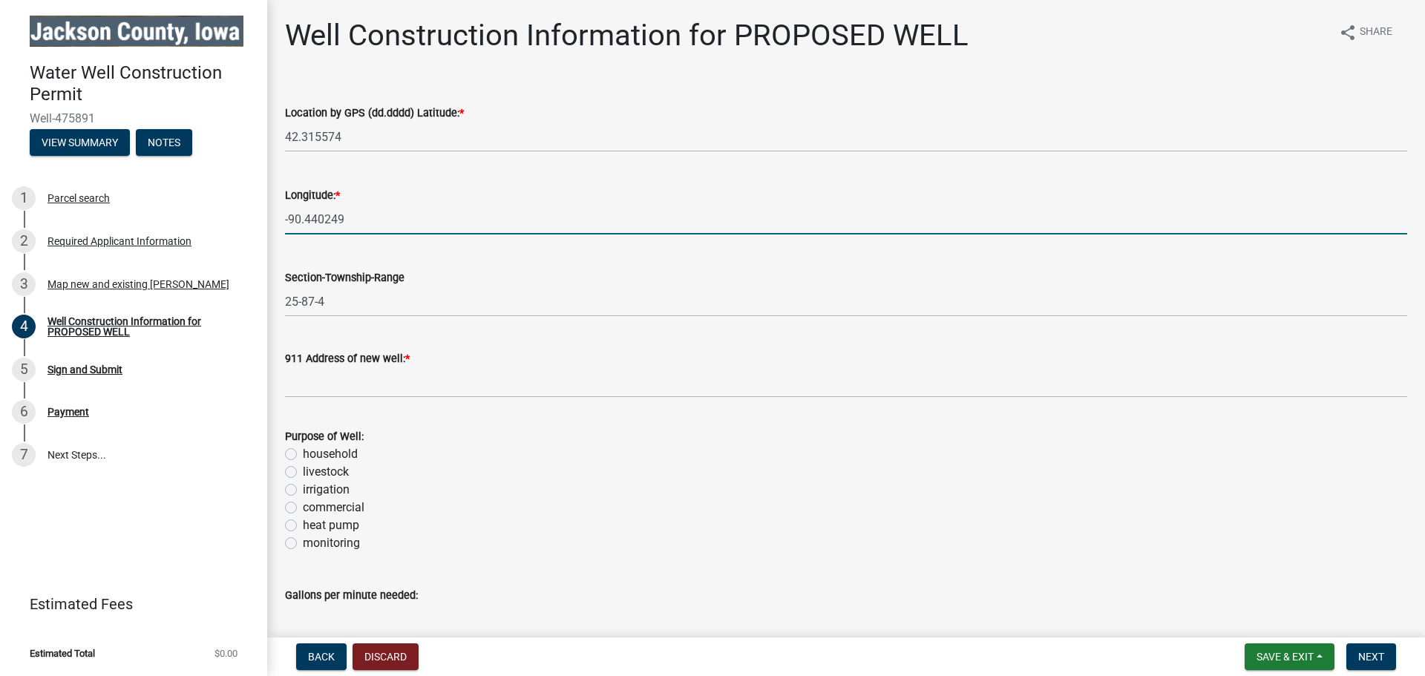
type input "-90.440249"
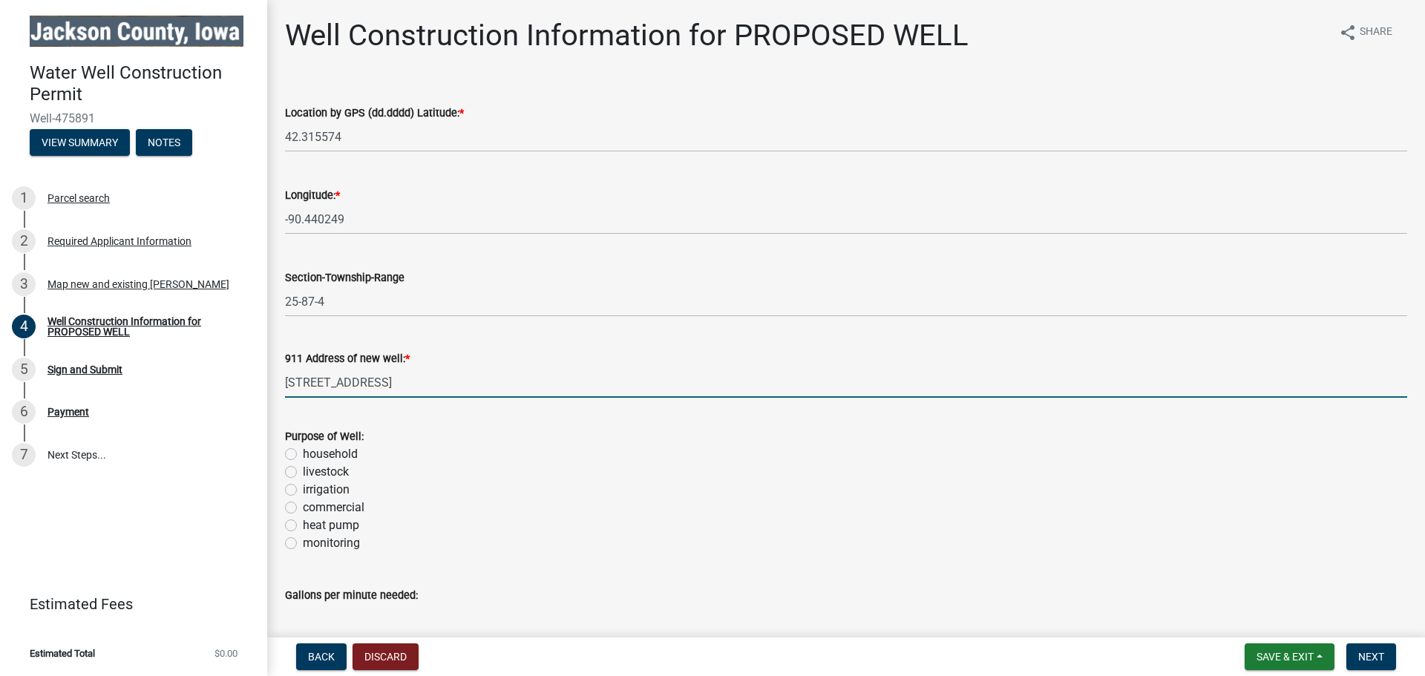
type input "[STREET_ADDRESS]"
click at [303, 489] on label "irrigation" at bounding box center [326, 490] width 47 height 18
click at [303, 489] on input "irrigation" at bounding box center [308, 486] width 10 height 10
radio input "true"
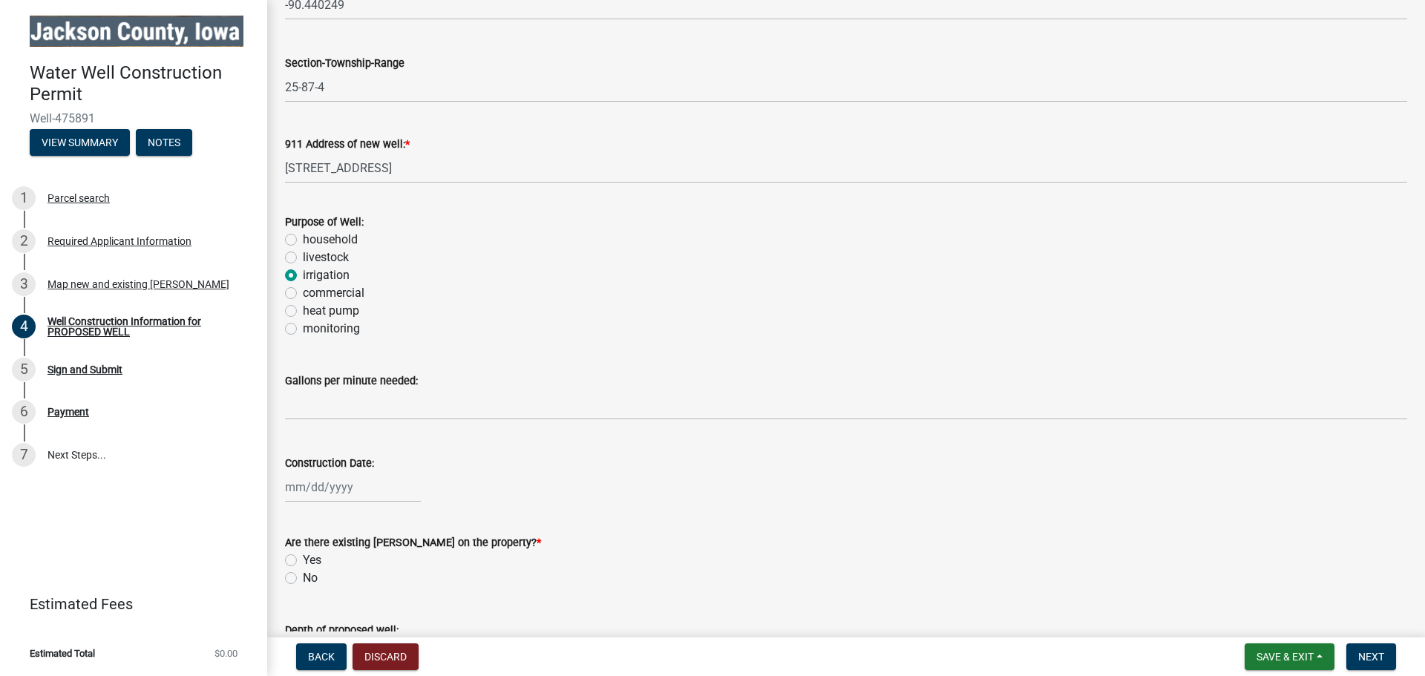
scroll to position [247, 0]
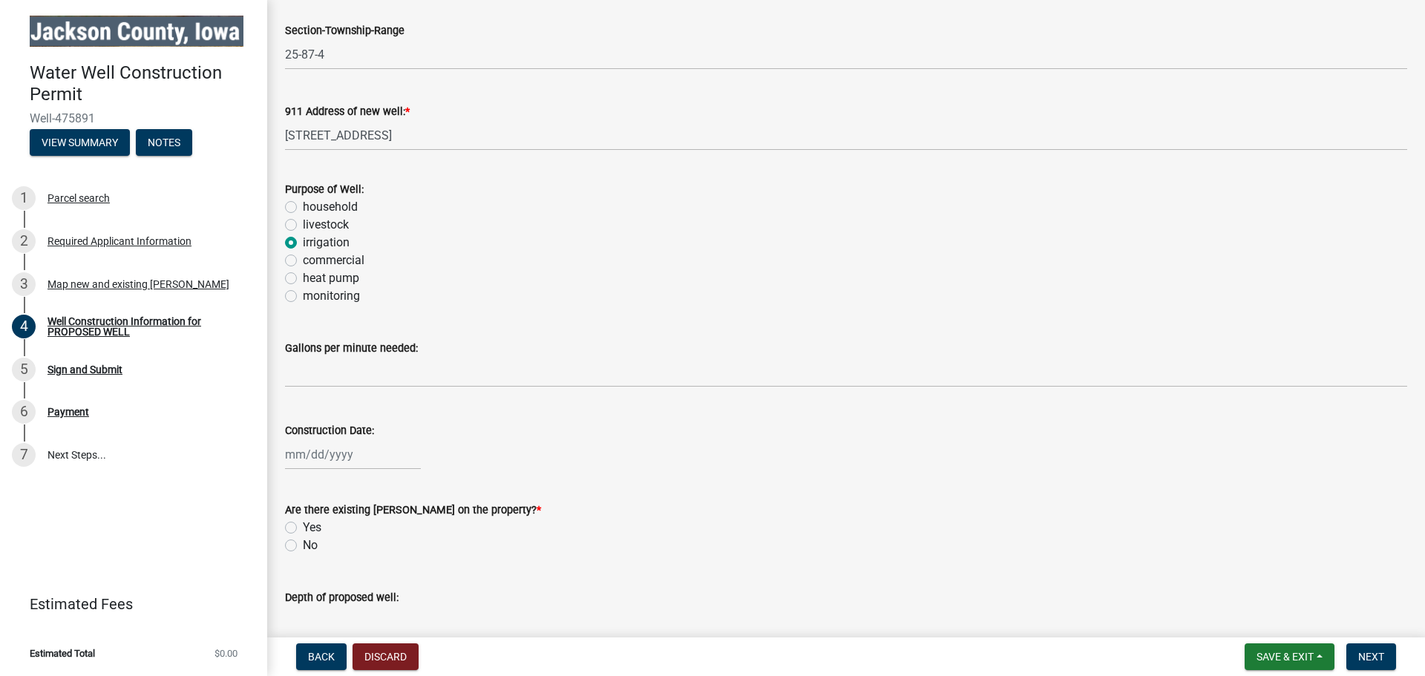
click at [333, 459] on div at bounding box center [353, 454] width 136 height 30
select select "9"
select select "2025"
click at [348, 352] on div "17" at bounding box center [347, 352] width 24 height 24
type input "[DATE]"
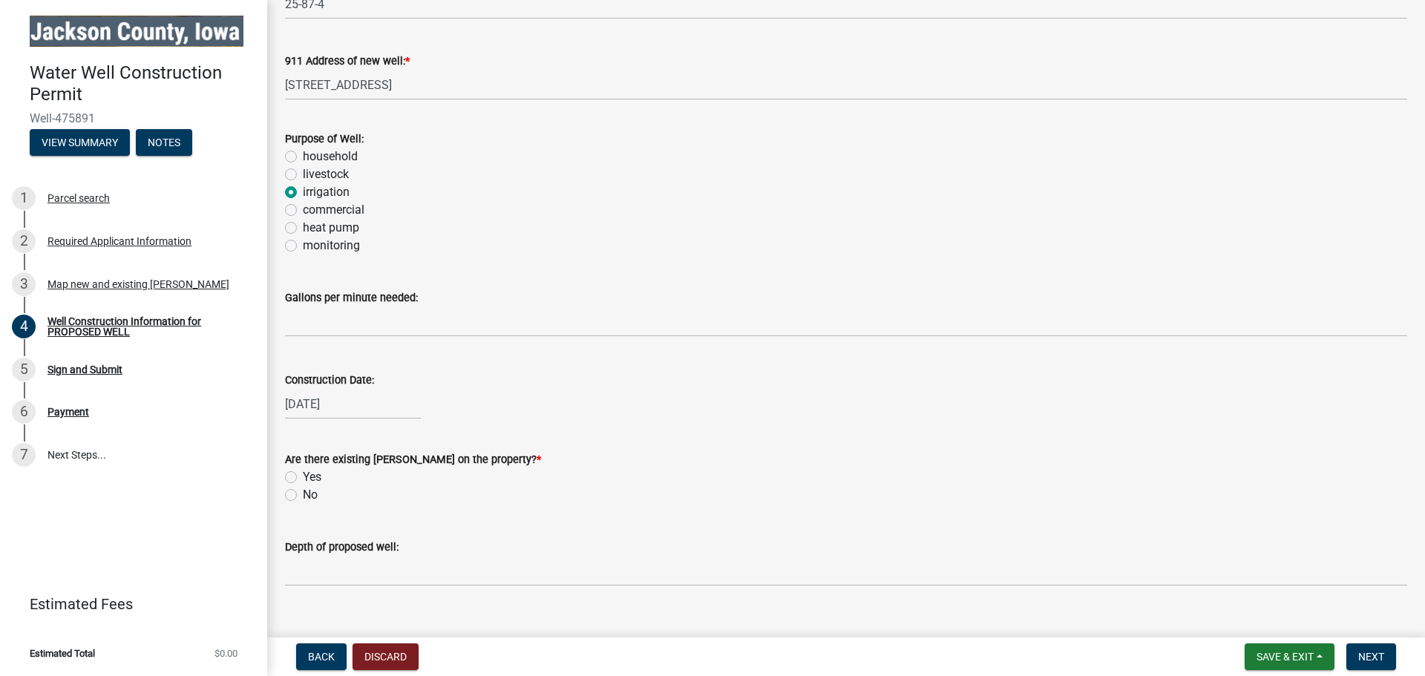
scroll to position [324, 0]
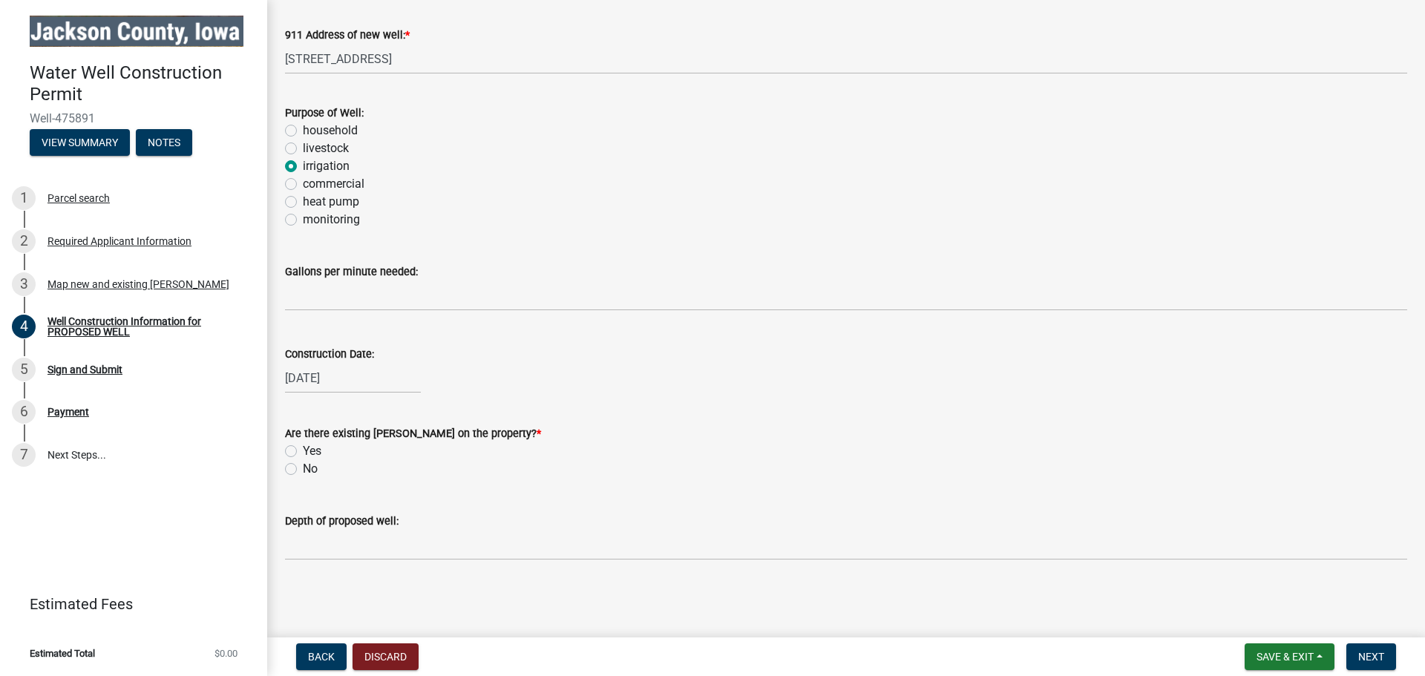
click at [303, 474] on label "No" at bounding box center [310, 469] width 15 height 18
click at [303, 470] on input "No" at bounding box center [308, 465] width 10 height 10
radio input "true"
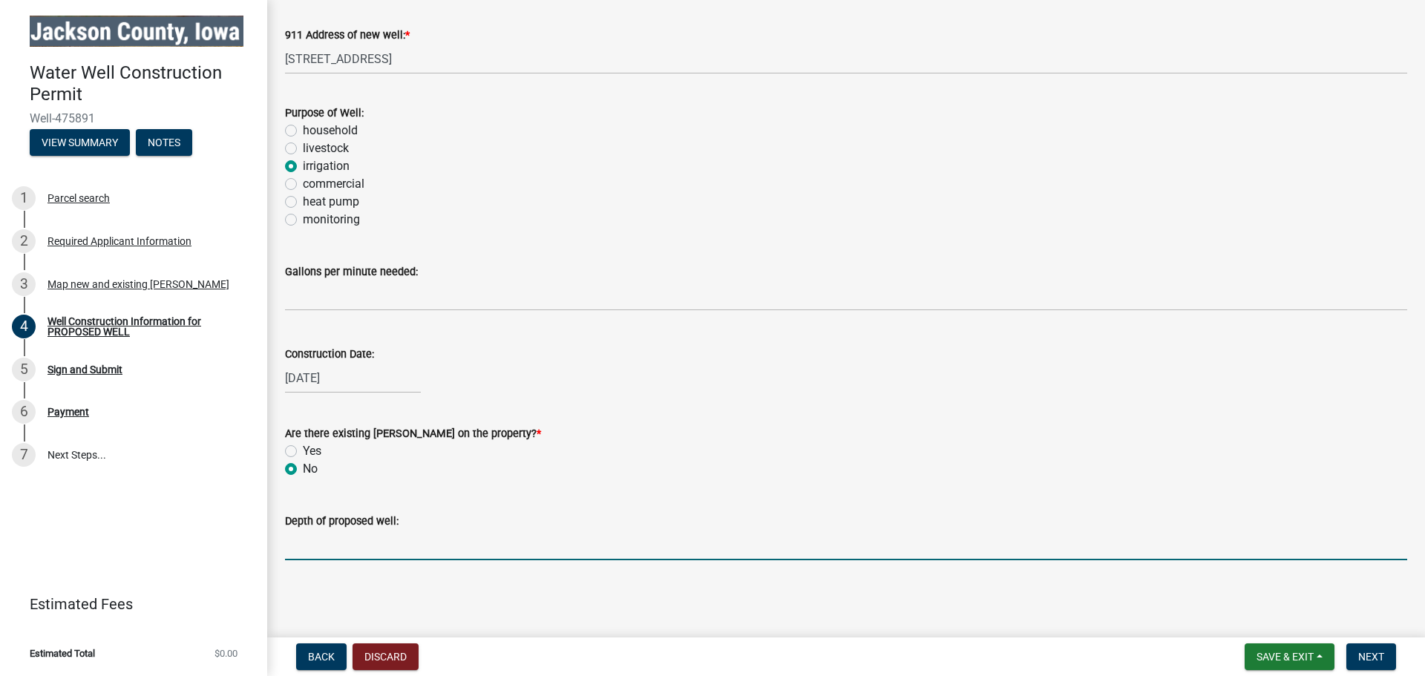
click at [438, 538] on input "text" at bounding box center [846, 545] width 1122 height 30
type input "255"
click at [1365, 656] on span "Next" at bounding box center [1371, 657] width 26 height 12
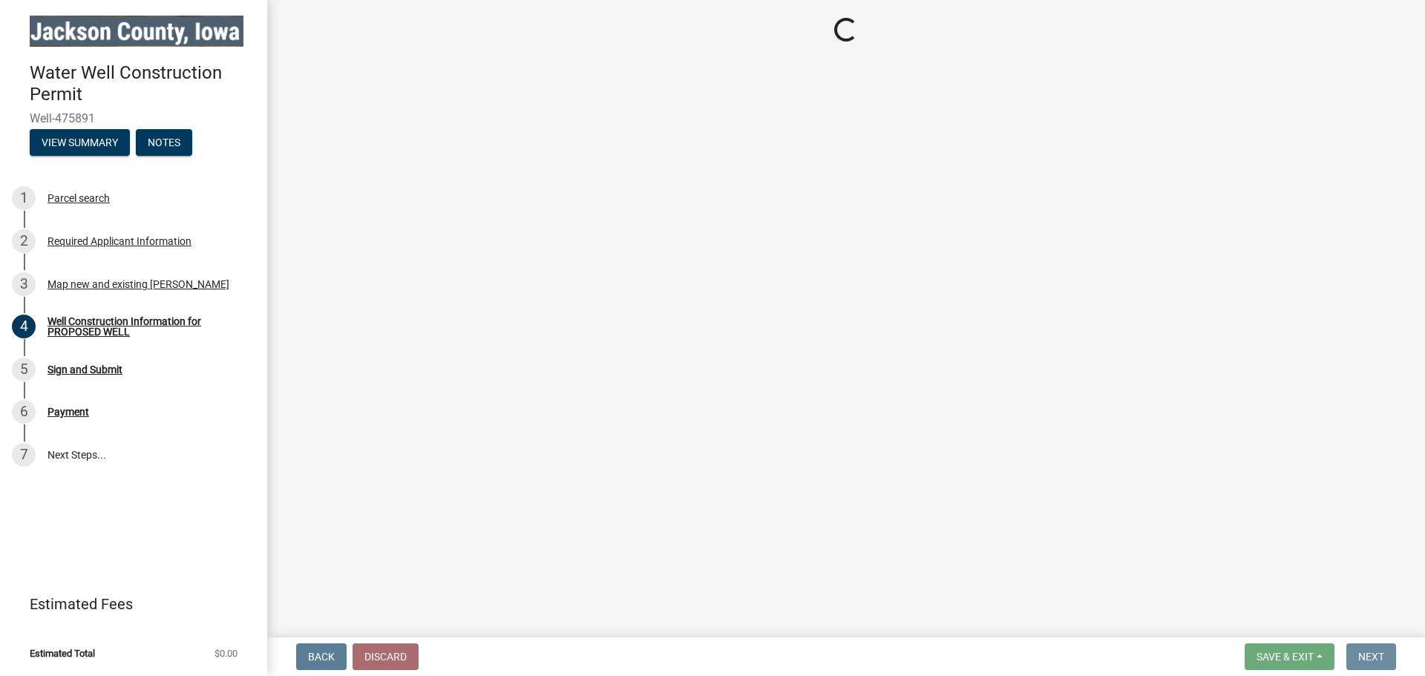
scroll to position [0, 0]
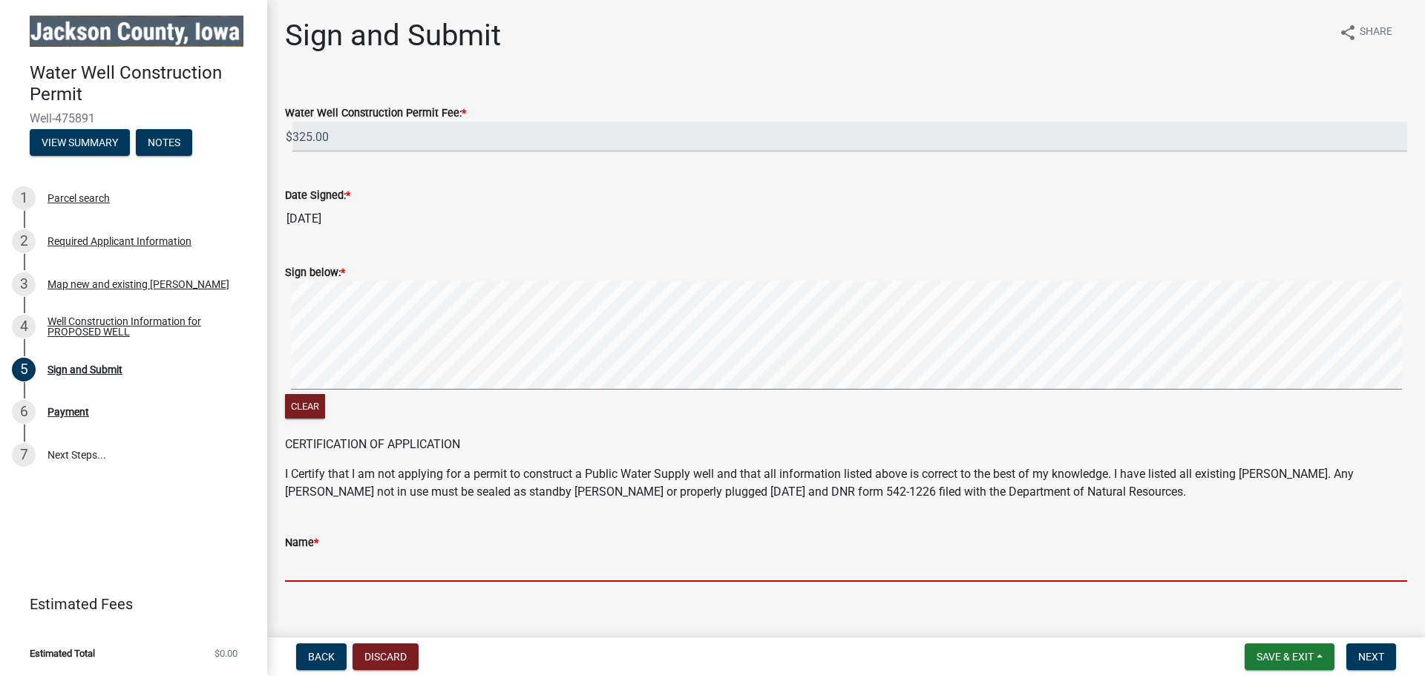
click at [466, 567] on input "Name *" at bounding box center [846, 566] width 1122 height 30
type input "[PERSON_NAME]"
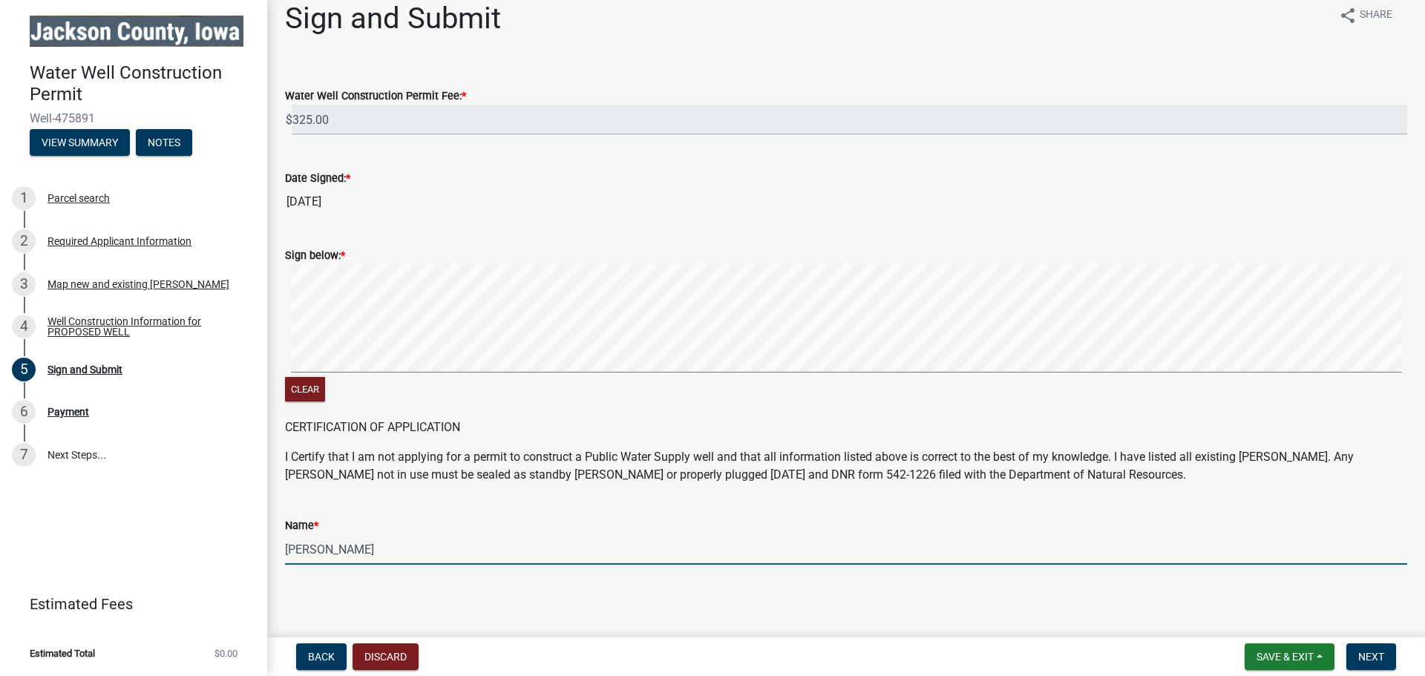
scroll to position [21, 0]
click at [1377, 663] on span "Next" at bounding box center [1371, 657] width 26 height 12
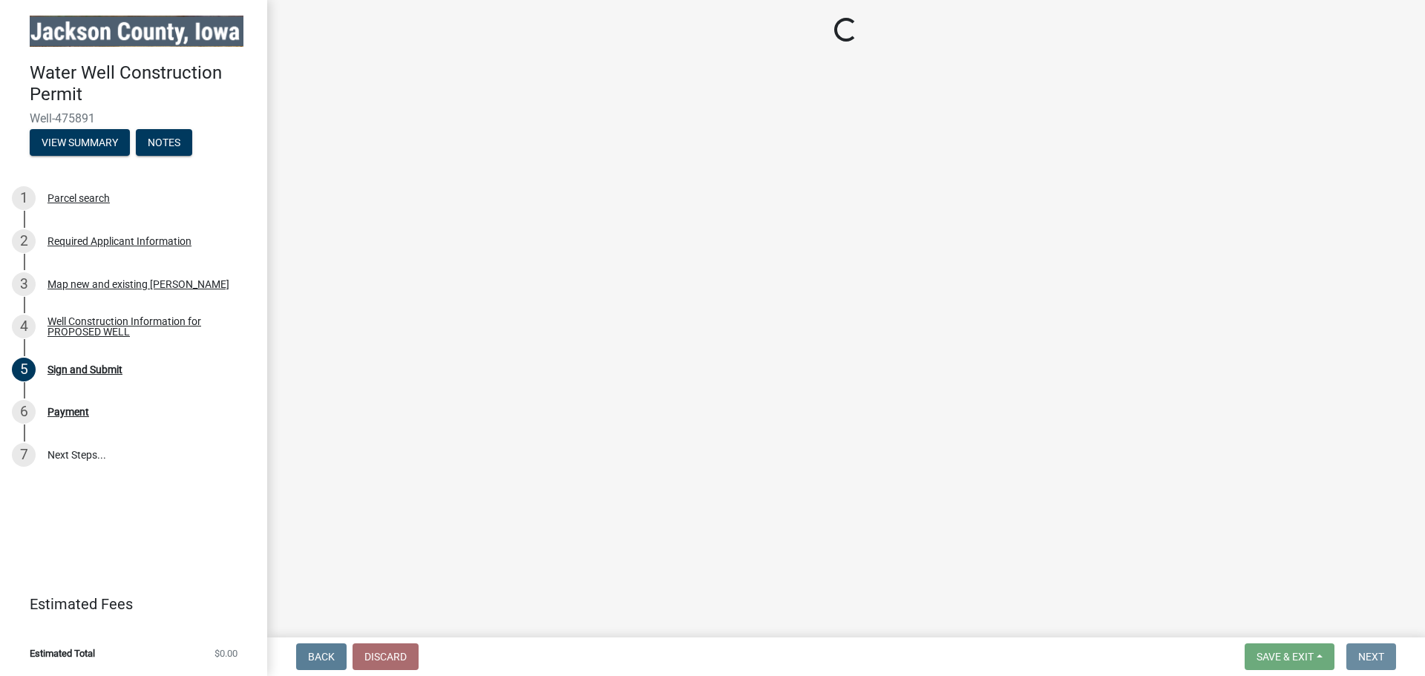
scroll to position [0, 0]
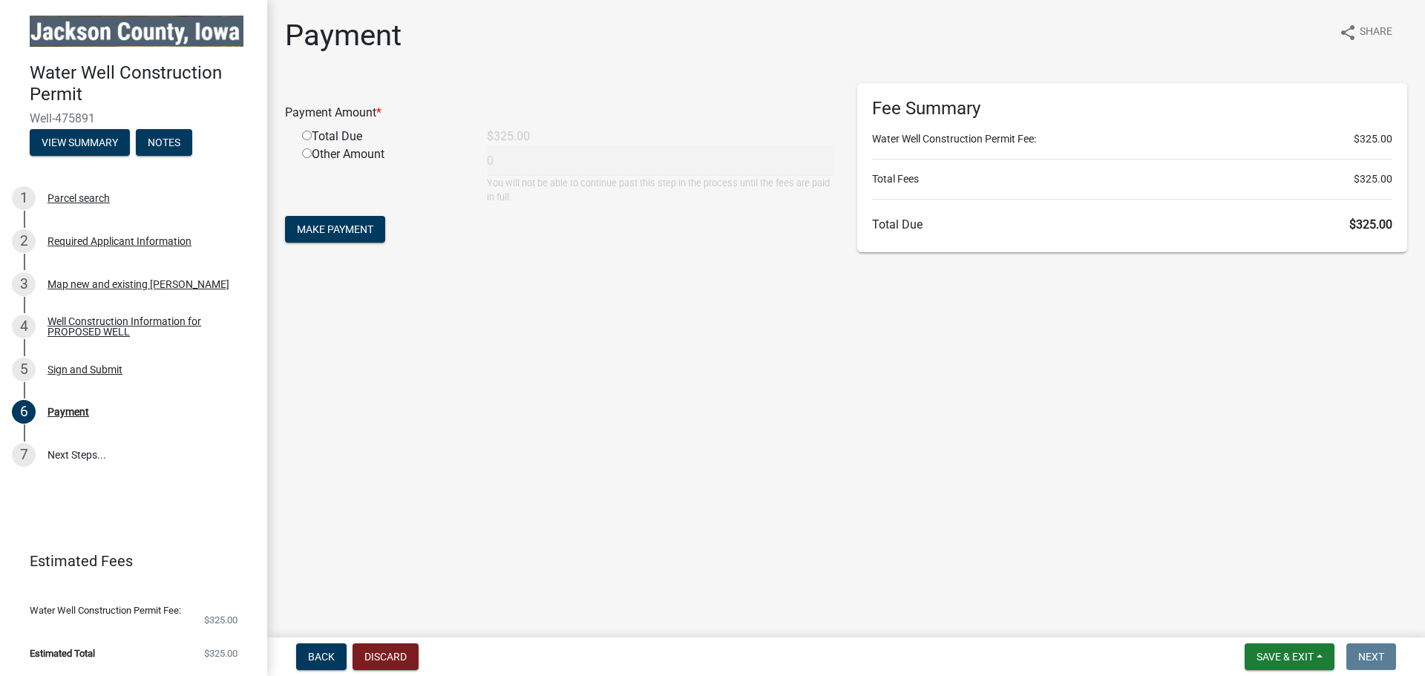
click at [303, 133] on input "radio" at bounding box center [307, 136] width 10 height 10
radio input "true"
type input "325"
click at [331, 228] on span "Make Payment" at bounding box center [335, 229] width 76 height 12
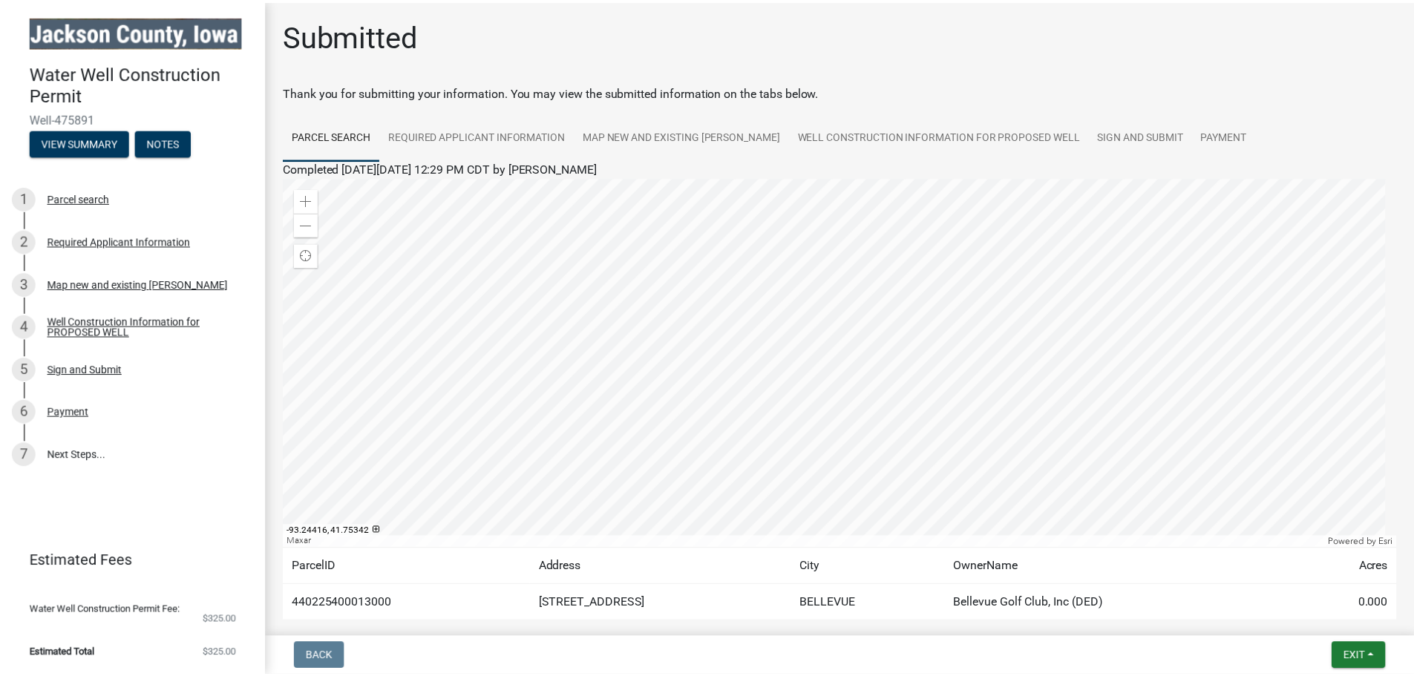
scroll to position [77, 0]
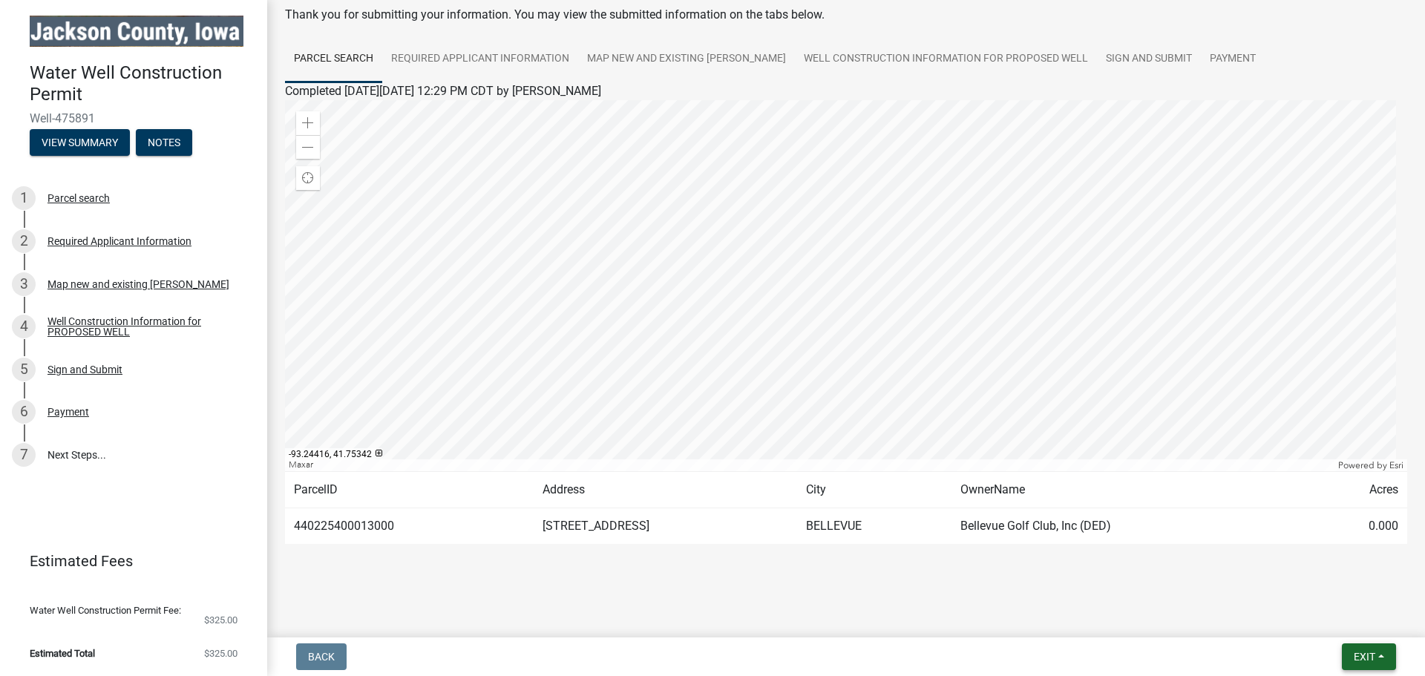
click at [1367, 654] on span "Exit" at bounding box center [1364, 657] width 22 height 12
click at [1324, 616] on button "Save & Exit" at bounding box center [1336, 618] width 119 height 36
